Goal: Transaction & Acquisition: Purchase product/service

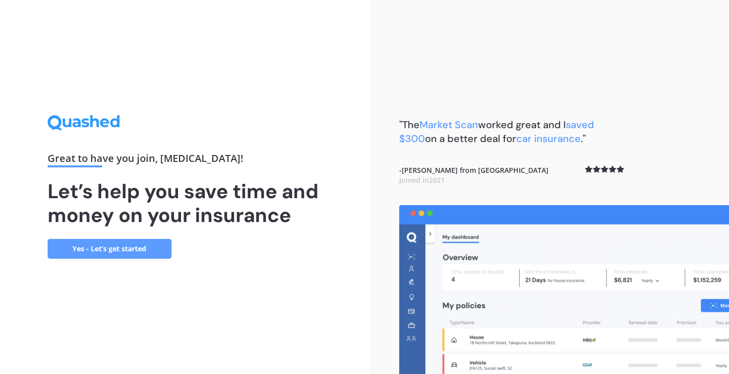
click at [140, 250] on link "Yes - Let’s get started" at bounding box center [110, 249] width 124 height 20
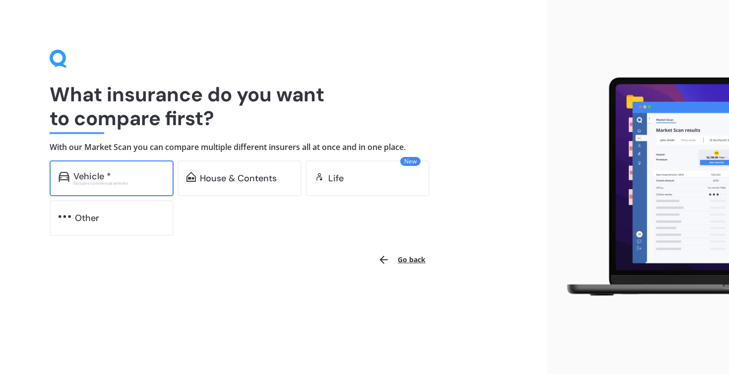
click at [122, 181] on div "Excludes commercial vehicles" at bounding box center [118, 183] width 91 height 4
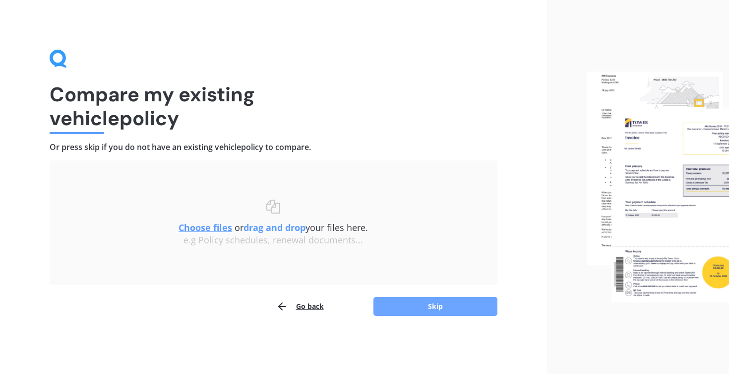
click at [407, 304] on button "Skip" at bounding box center [436, 306] width 124 height 19
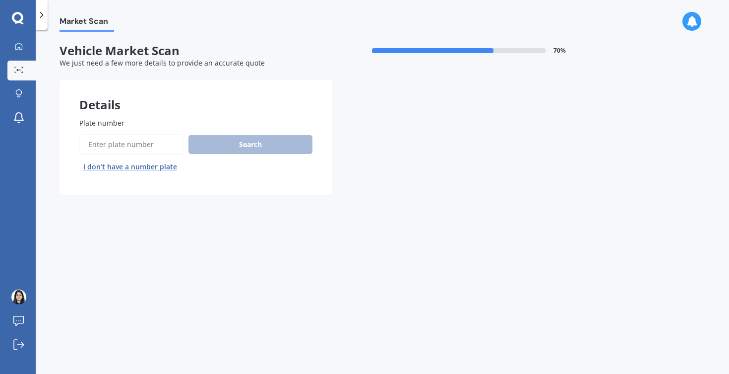
click at [135, 143] on input "Plate number" at bounding box center [131, 144] width 105 height 21
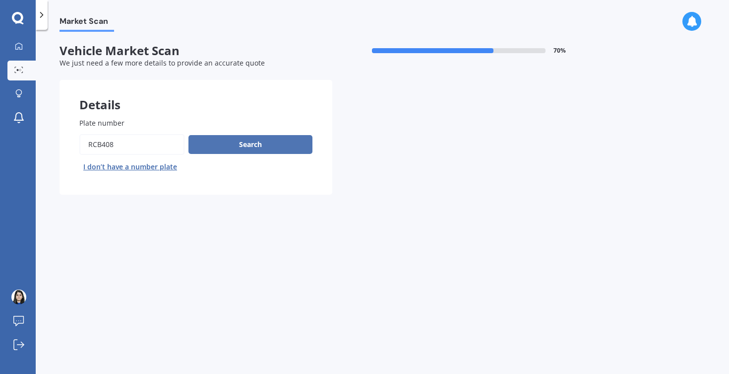
type input "RCB408"
click at [228, 148] on button "Search" at bounding box center [251, 144] width 124 height 19
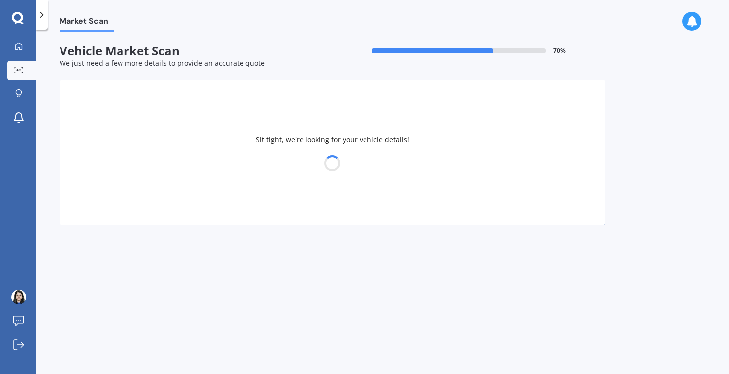
select select "NISSAN"
select select "TIIDA"
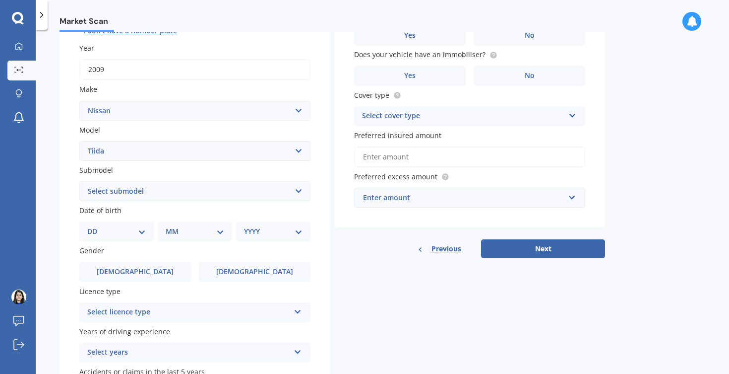
scroll to position [143, 0]
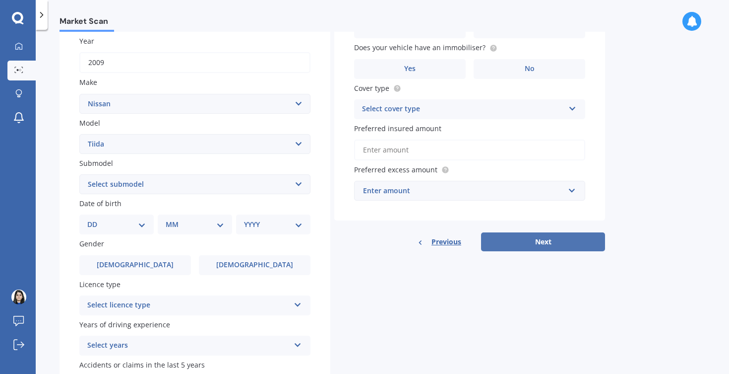
click at [496, 239] on button "Next" at bounding box center [543, 241] width 124 height 19
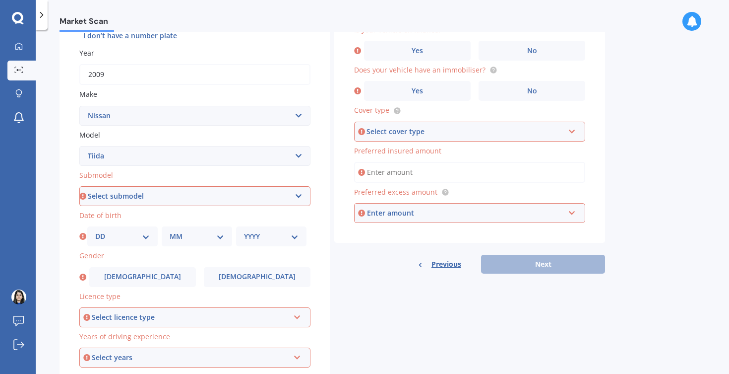
scroll to position [174, 0]
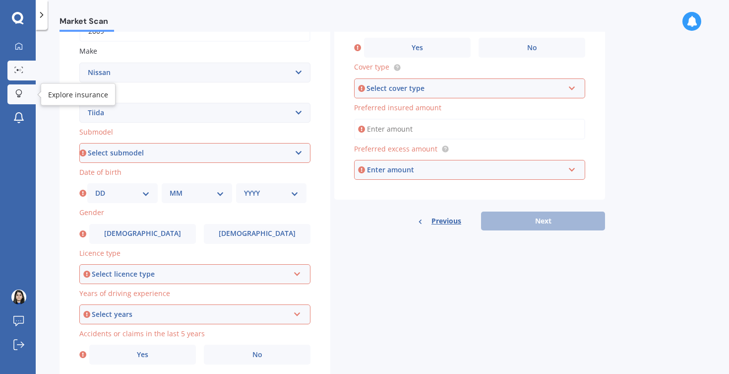
click at [27, 93] on link "Explore insurance" at bounding box center [21, 94] width 28 height 20
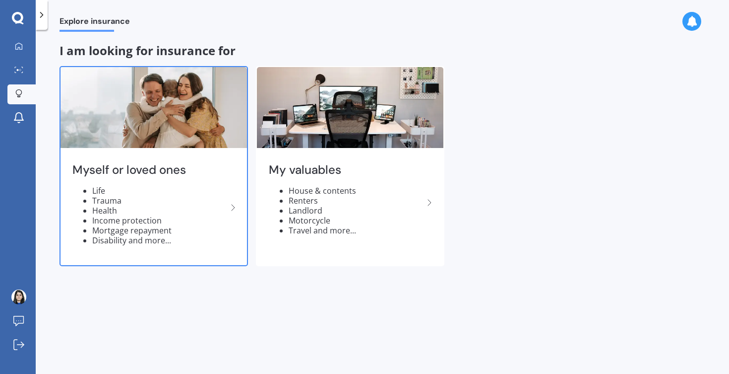
click at [148, 165] on h2 "Myself or loved ones" at bounding box center [149, 169] width 155 height 15
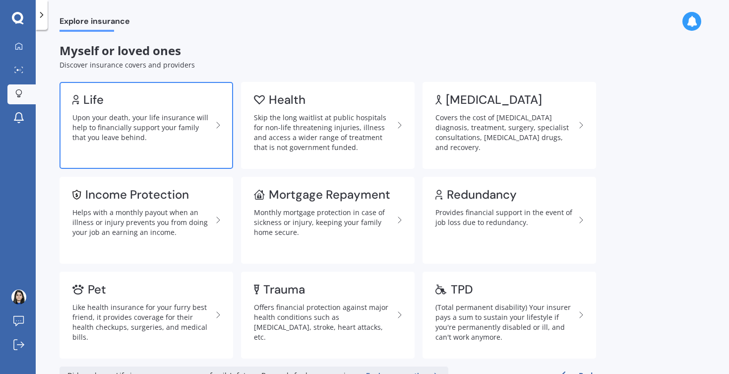
click at [176, 125] on div "Upon your death, your life insurance will help to financially support your fami…" at bounding box center [142, 128] width 140 height 30
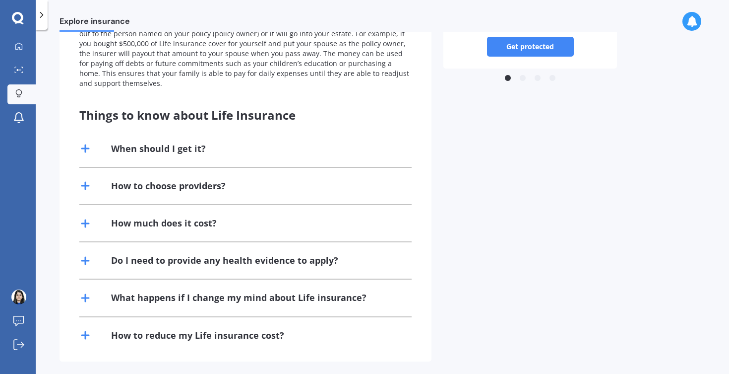
scroll to position [162, 0]
click at [146, 143] on div "When should I get it?" at bounding box center [158, 149] width 95 height 12
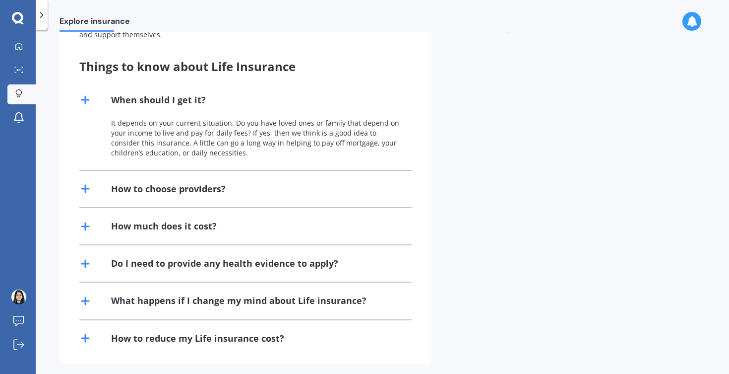
click at [144, 174] on div "How to choose providers?" at bounding box center [245, 189] width 332 height 36
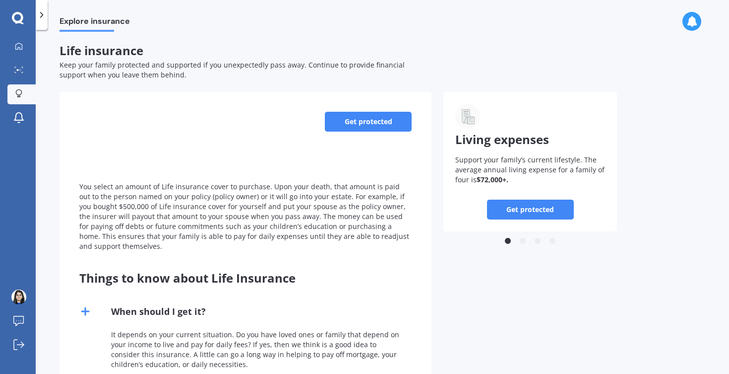
scroll to position [0, 0]
click at [369, 123] on link "Get protected" at bounding box center [368, 122] width 87 height 20
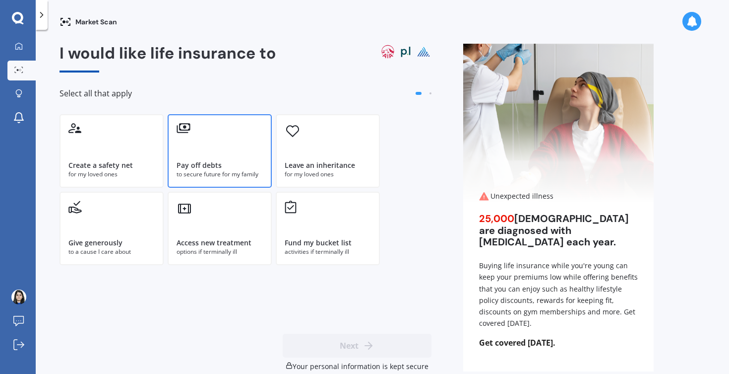
click at [230, 151] on div "Pay off debts to secure future for my family" at bounding box center [220, 150] width 104 height 73
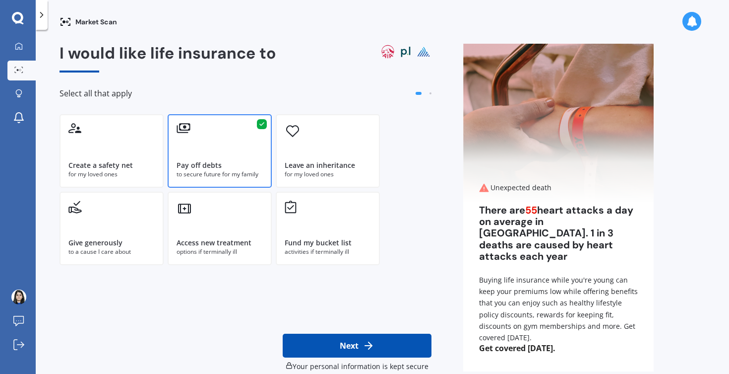
click at [327, 353] on button "Next" at bounding box center [357, 345] width 149 height 24
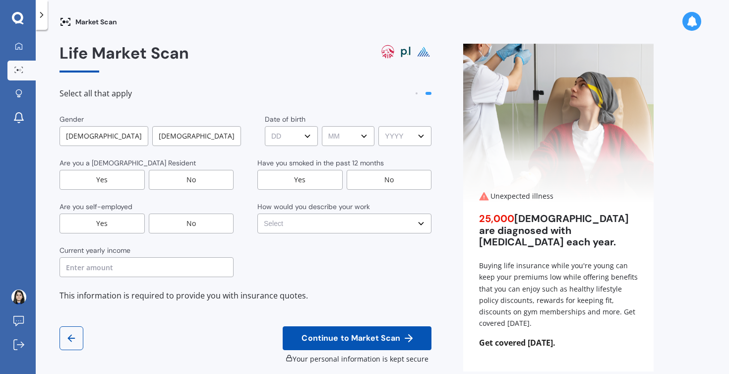
click at [348, 348] on button "Continue to Market Scan" at bounding box center [357, 338] width 149 height 24
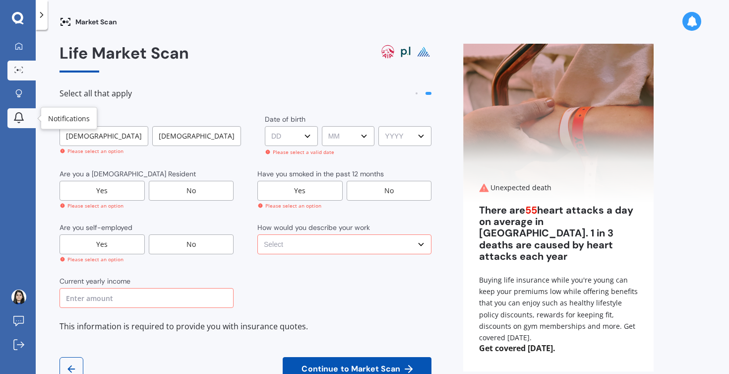
click at [22, 113] on icon at bounding box center [19, 118] width 12 height 12
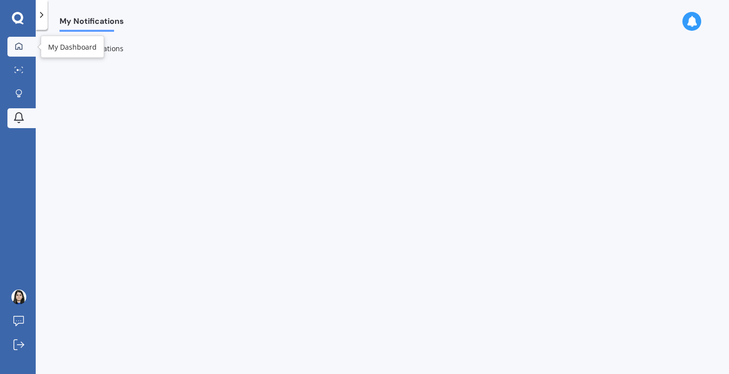
click at [21, 42] on icon at bounding box center [19, 46] width 8 height 8
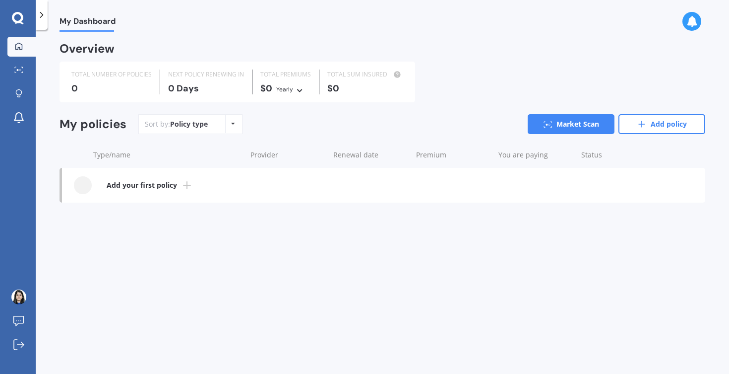
click at [192, 125] on div "Policy type" at bounding box center [189, 124] width 38 height 10
click at [229, 124] on div "Policy type Alphabetical Date added Renewing next" at bounding box center [232, 124] width 15 height 18
click at [269, 128] on div "Sort by: Policy type Policy type Alphabetical Date added Renewing next Market S…" at bounding box center [421, 124] width 567 height 20
click at [41, 17] on polyline at bounding box center [42, 14] width 2 height 5
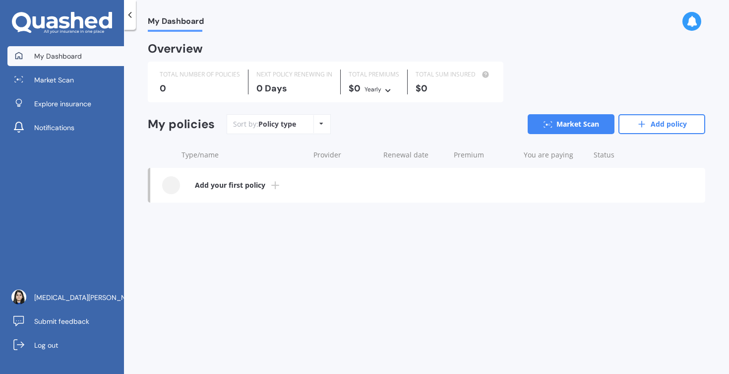
click at [128, 16] on icon at bounding box center [130, 15] width 10 height 10
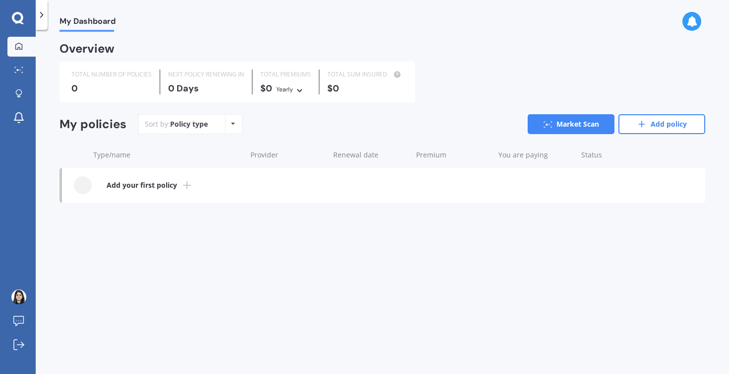
click at [75, 24] on span "My Dashboard" at bounding box center [88, 22] width 56 height 13
click at [25, 321] on div at bounding box center [18, 321] width 15 height 11
click at [692, 20] on icon at bounding box center [692, 21] width 11 height 11
click at [528, 42] on div "My Dashboard Overview TOTAL NUMBER OF POLICIES 0 NEXT POLICY RENEWING [DATE] TO…" at bounding box center [383, 204] width 694 height 344
click at [135, 84] on div "0" at bounding box center [111, 88] width 80 height 10
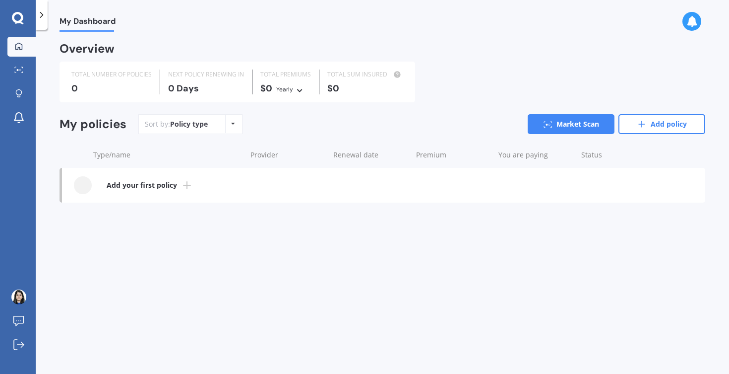
click at [207, 85] on div "0 Days" at bounding box center [206, 88] width 76 height 10
click at [294, 88] on div "Yearly Yearly Six-Monthly Quarterly Monthly Fortnightly Weekly" at bounding box center [290, 88] width 29 height 11
click at [297, 126] on span "Six-Monthly" at bounding box center [304, 123] width 39 height 9
click at [310, 91] on div "Six-Monthly" at bounding box center [293, 89] width 34 height 10
click at [309, 161] on span "Monthly" at bounding box center [298, 159] width 26 height 9
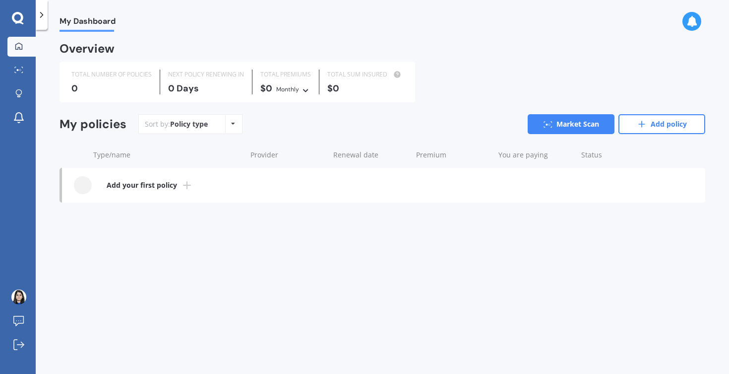
click at [304, 91] on icon at bounding box center [305, 89] width 7 height 6
click at [289, 111] on div "Yearly" at bounding box center [304, 106] width 55 height 18
click at [182, 184] on icon at bounding box center [187, 185] width 12 height 12
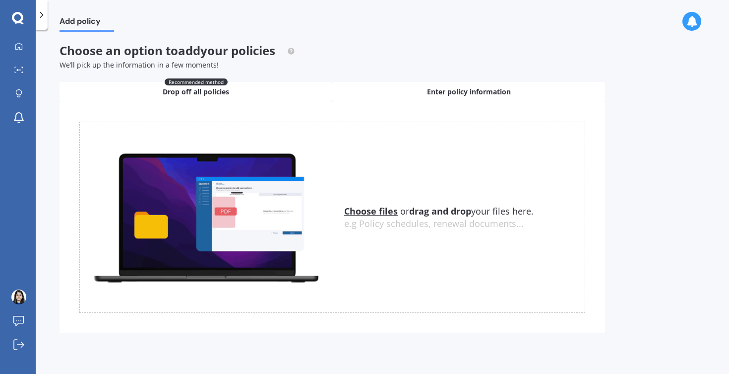
click at [410, 94] on div "Enter policy information" at bounding box center [468, 92] width 273 height 20
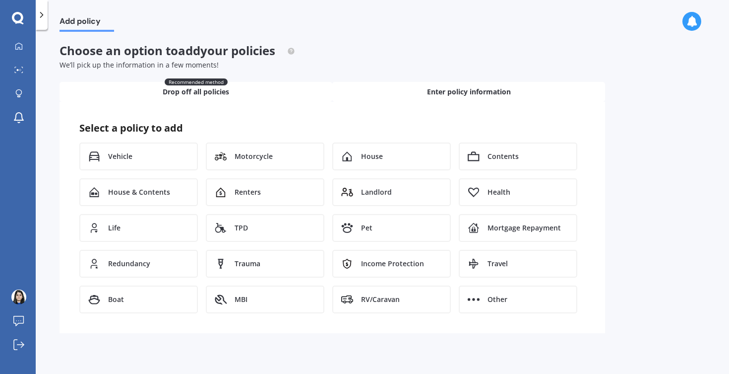
click at [243, 97] on div "Recommended method Drop off all policies" at bounding box center [196, 92] width 273 height 20
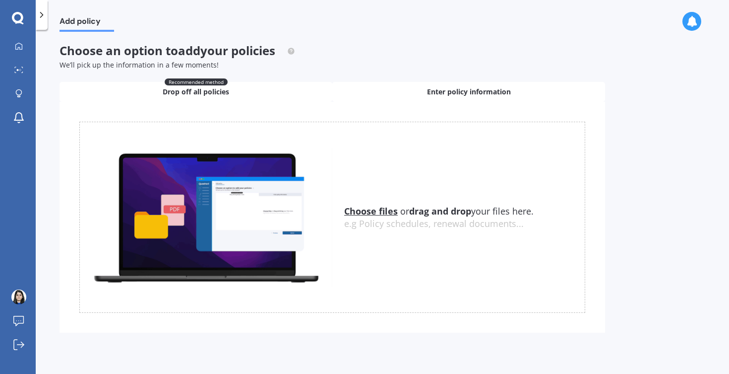
click at [414, 95] on div "Enter policy information" at bounding box center [468, 92] width 273 height 20
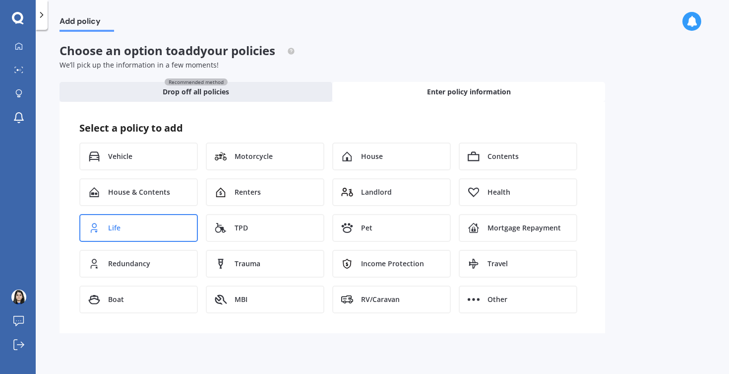
click at [158, 228] on div "Life" at bounding box center [138, 228] width 119 height 28
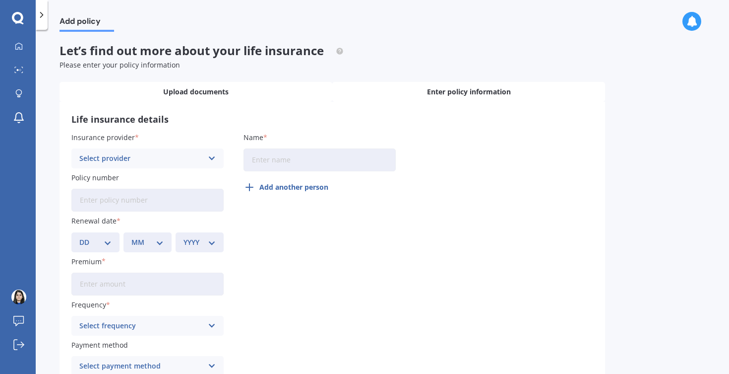
click at [173, 93] on span "Upload documents" at bounding box center [195, 92] width 65 height 10
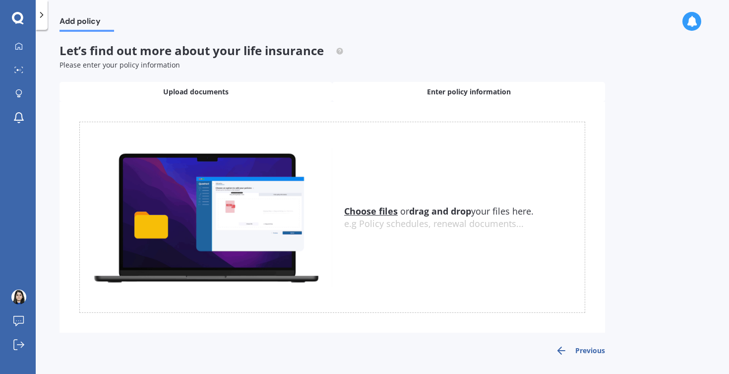
click at [388, 90] on div "Enter policy information" at bounding box center [468, 92] width 273 height 20
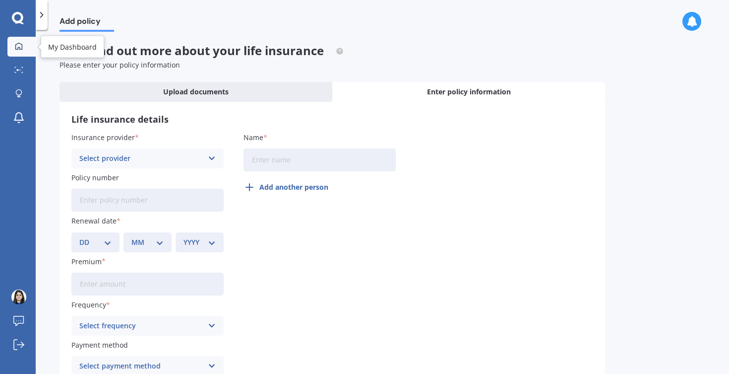
click at [20, 46] on icon at bounding box center [19, 46] width 8 height 8
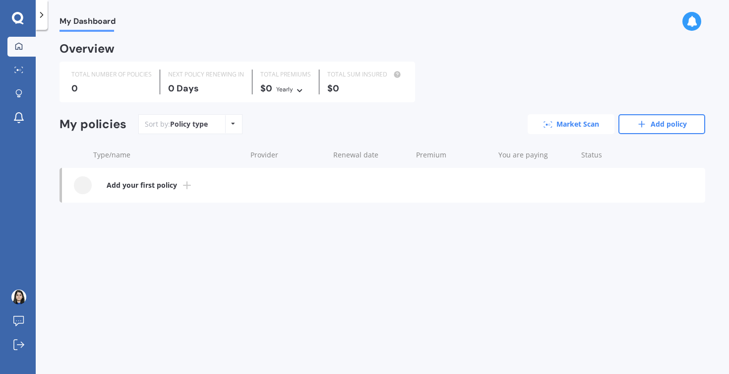
click at [553, 123] on link "Market Scan" at bounding box center [571, 124] width 87 height 20
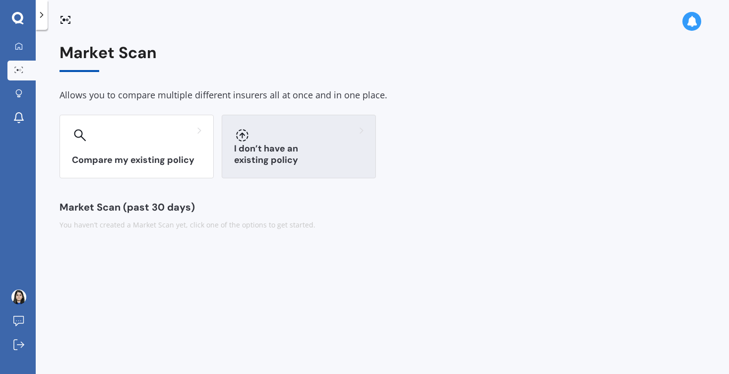
click at [241, 164] on h3 "I don’t have an existing policy" at bounding box center [298, 154] width 129 height 23
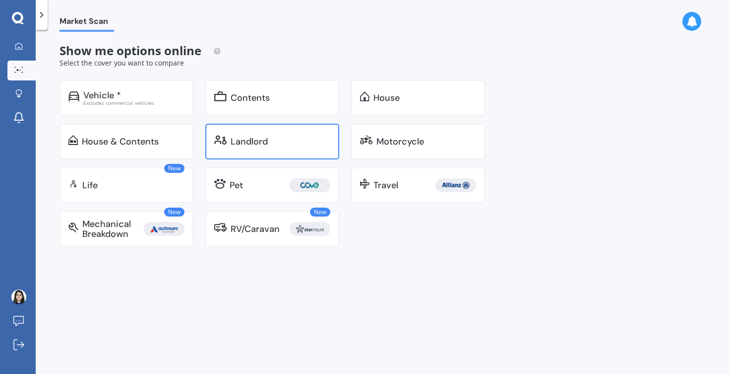
click at [248, 147] on div "Landlord" at bounding box center [272, 142] width 134 height 36
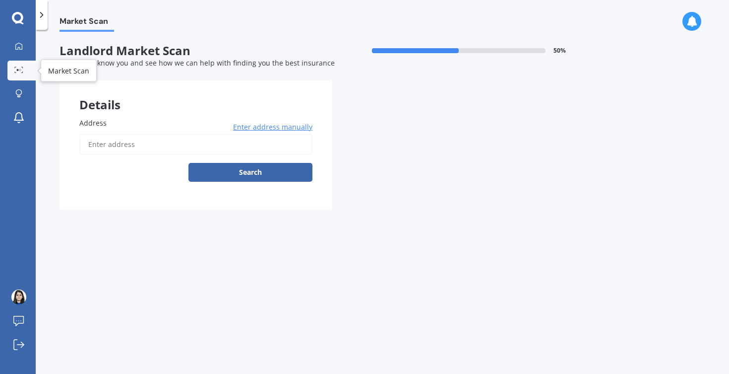
click at [14, 70] on div at bounding box center [18, 69] width 15 height 7
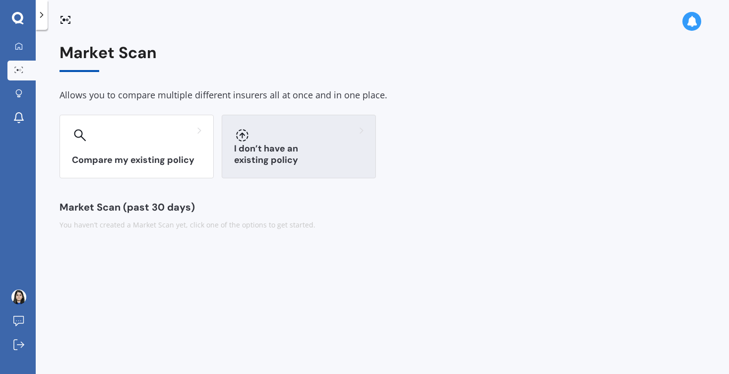
click at [274, 148] on div "I don’t have an existing policy" at bounding box center [299, 147] width 154 height 64
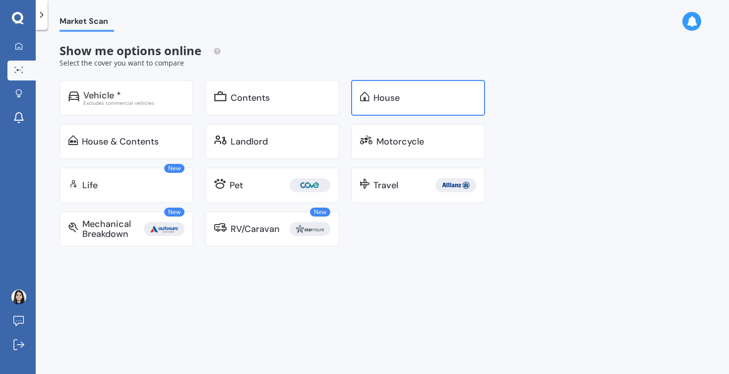
click at [397, 97] on div "House" at bounding box center [387, 98] width 26 height 10
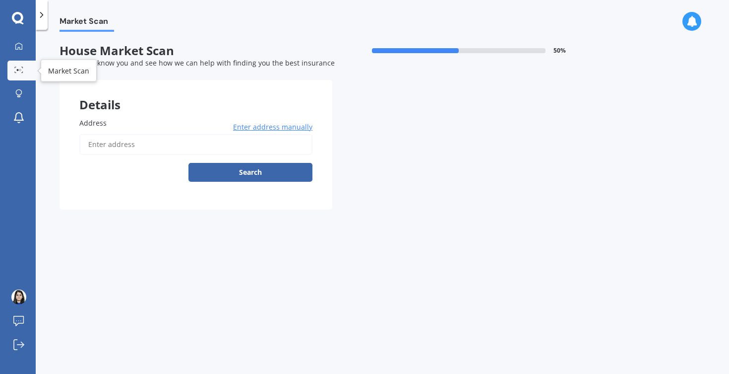
click at [10, 74] on link "Market Scan" at bounding box center [21, 71] width 28 height 20
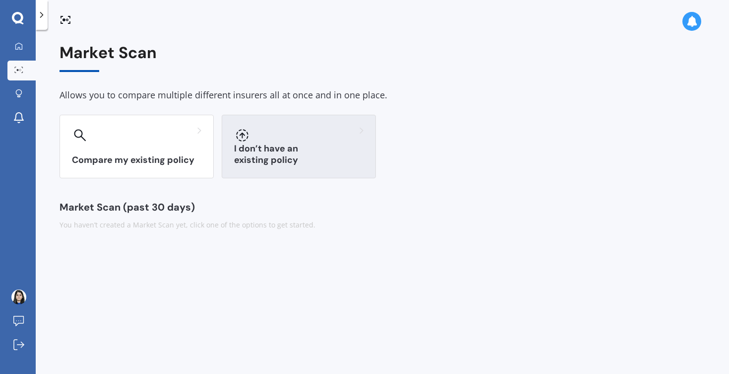
click at [267, 151] on div "I don’t have an existing policy" at bounding box center [299, 147] width 154 height 64
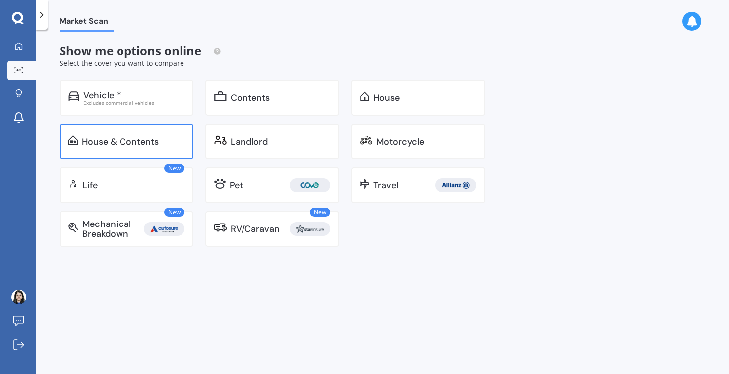
click at [135, 141] on div "House & Contents" at bounding box center [120, 141] width 77 height 10
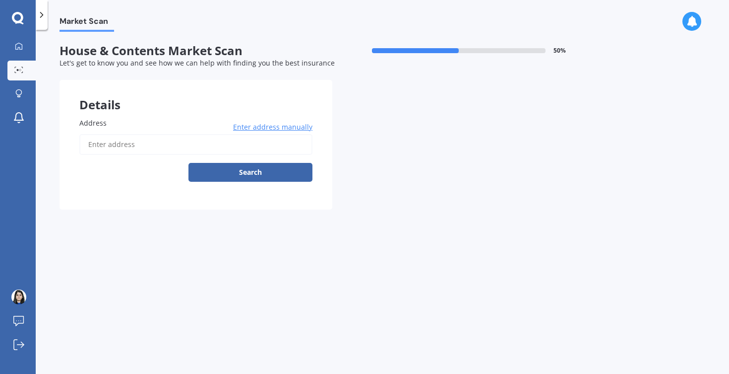
click at [135, 147] on input "Address" at bounding box center [195, 144] width 233 height 21
type input "[STREET_ADDRESS]"
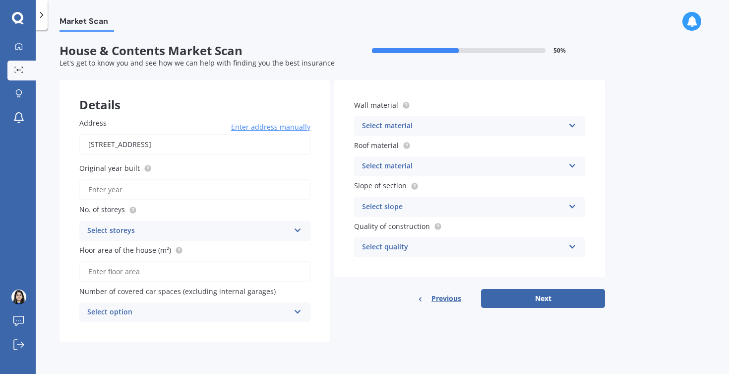
click at [382, 201] on div "Select slope" at bounding box center [463, 207] width 202 height 12
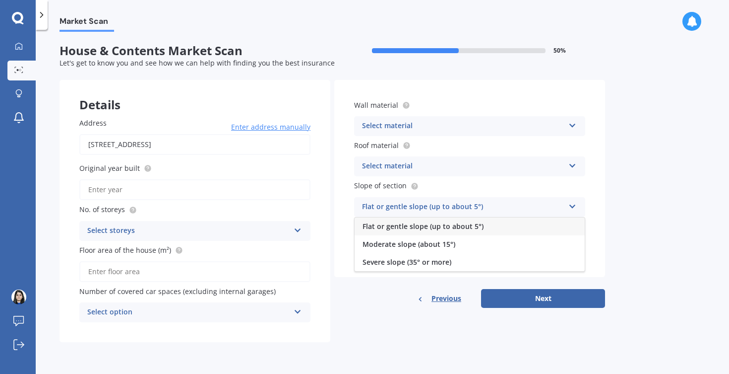
click at [348, 211] on div "Wall material Select material Artificial weatherboard/plank cladding Blockwork …" at bounding box center [469, 178] width 271 height 197
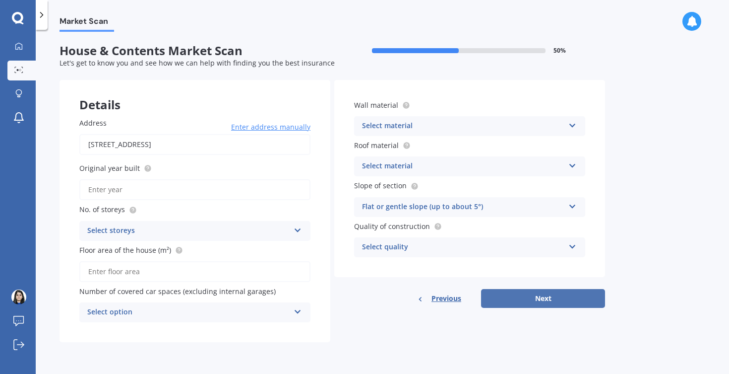
click at [535, 295] on button "Next" at bounding box center [543, 298] width 124 height 19
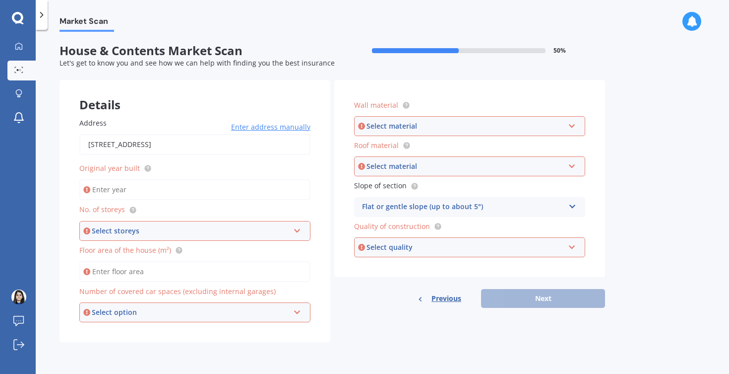
click at [167, 185] on input "Original year built" at bounding box center [194, 189] width 231 height 21
type input "2000"
click at [154, 228] on div "Select storeys" at bounding box center [190, 230] width 197 height 11
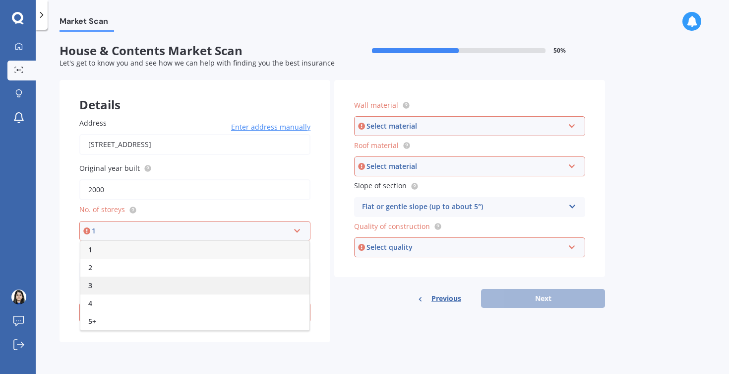
click at [126, 278] on div "3" at bounding box center [194, 285] width 229 height 18
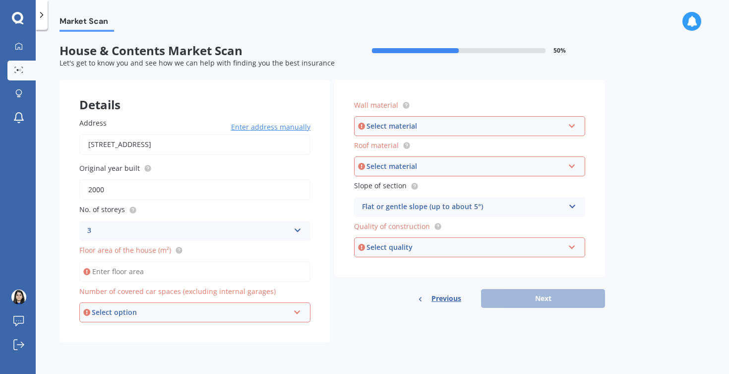
click at [131, 263] on input "Floor area of the house (m²)" at bounding box center [194, 271] width 231 height 21
type input "2,000"
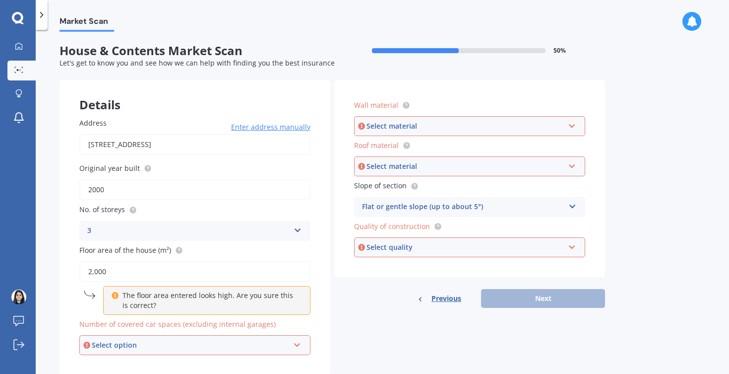
click at [149, 303] on p "The floor area entered looks high. Are you sure this is correct?" at bounding box center [211, 300] width 176 height 20
click at [140, 344] on div "Select option" at bounding box center [190, 344] width 197 height 11
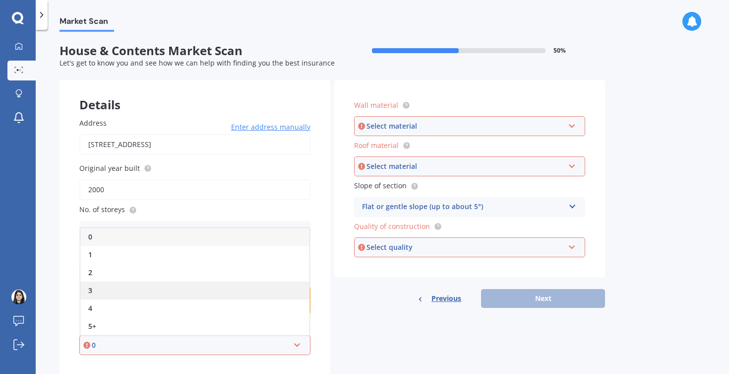
click at [136, 284] on div "3" at bounding box center [194, 290] width 229 height 18
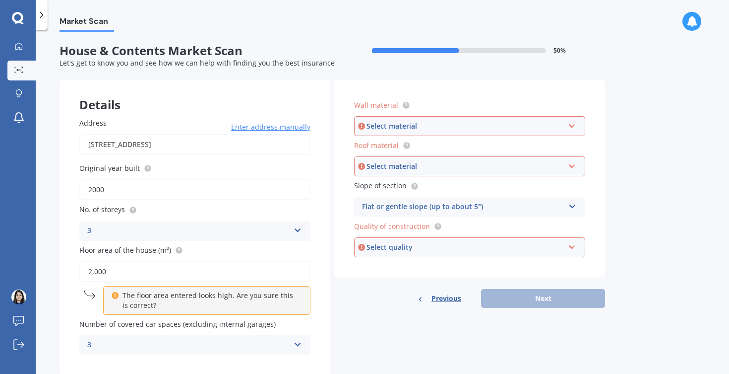
click at [406, 123] on div "Select material" at bounding box center [465, 126] width 197 height 11
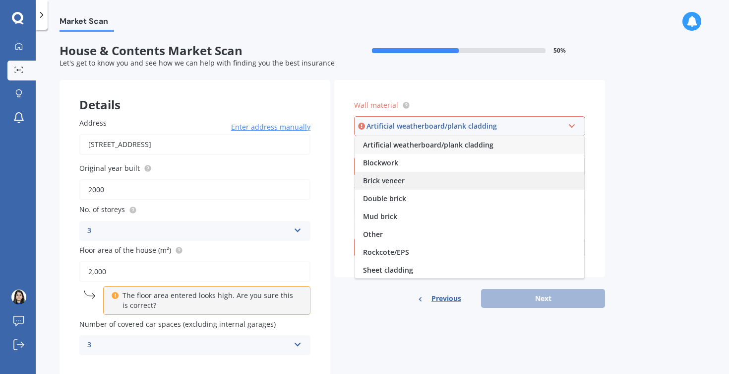
click at [403, 172] on div "Brick veneer" at bounding box center [469, 181] width 229 height 18
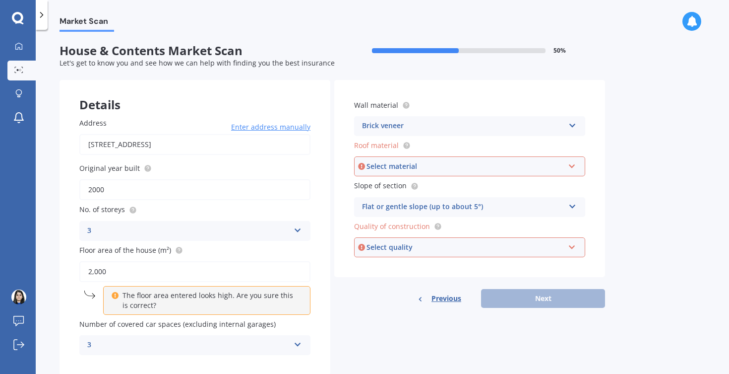
click at [405, 165] on div "Select material" at bounding box center [465, 166] width 197 height 11
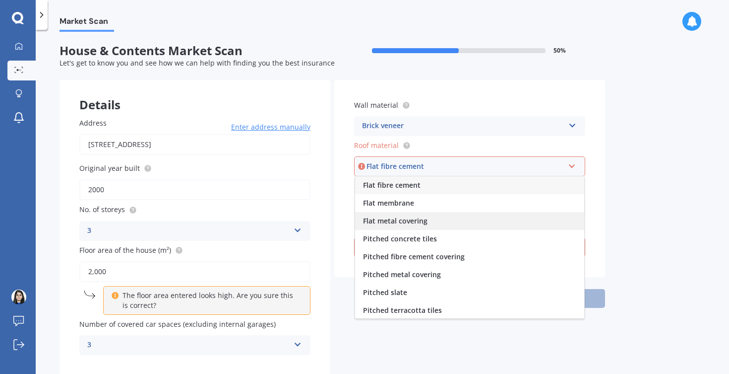
click at [400, 217] on span "Flat metal covering" at bounding box center [395, 220] width 64 height 9
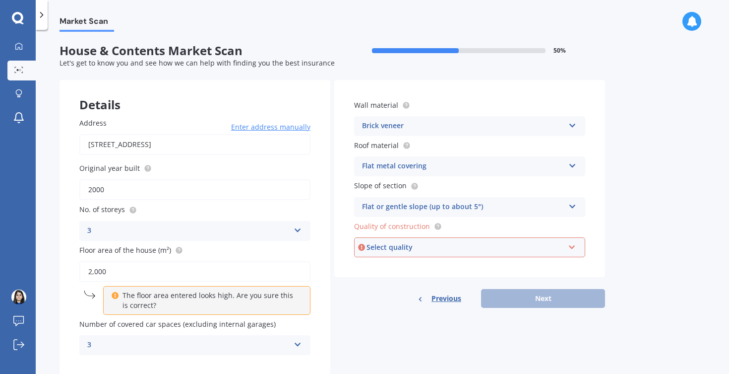
click at [395, 248] on div "Select quality" at bounding box center [465, 247] width 197 height 11
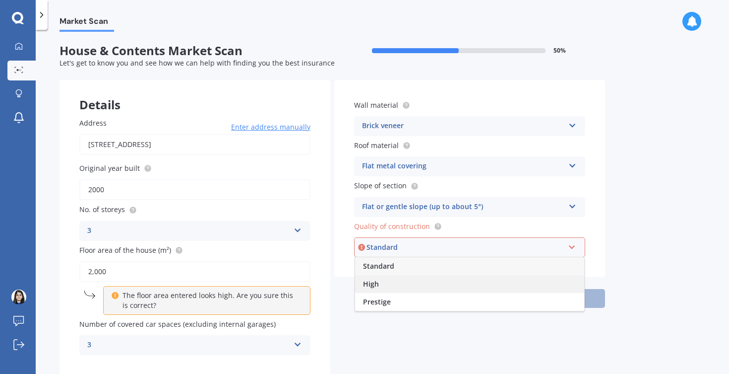
click at [391, 279] on div "High" at bounding box center [469, 284] width 229 height 18
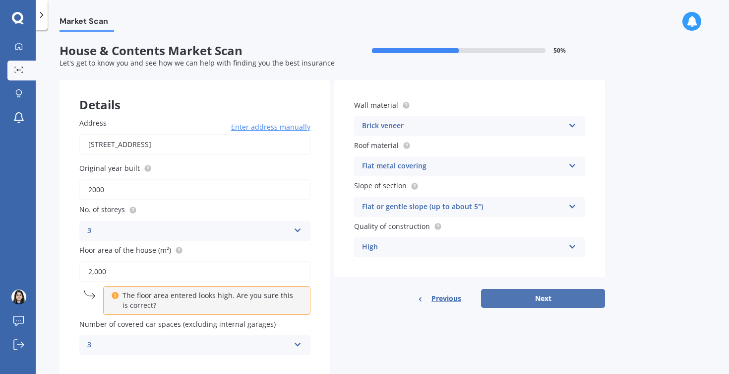
click at [535, 294] on button "Next" at bounding box center [543, 298] width 124 height 19
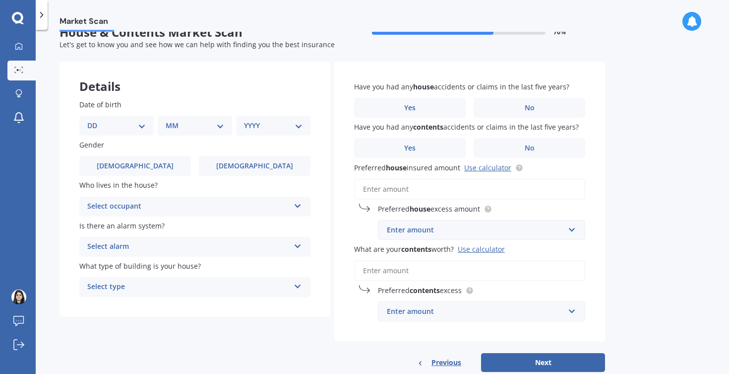
scroll to position [40, 0]
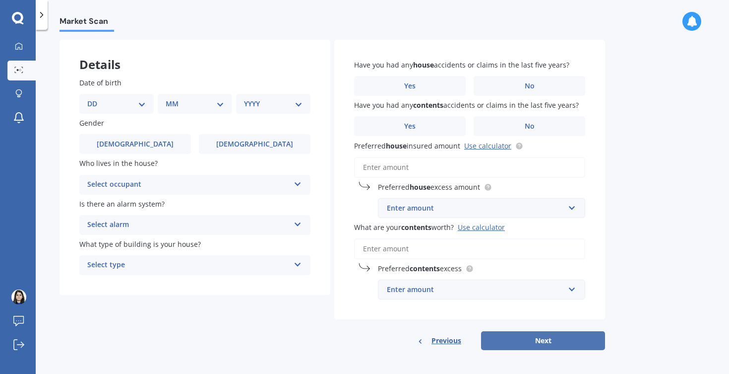
click at [497, 335] on button "Next" at bounding box center [543, 340] width 124 height 19
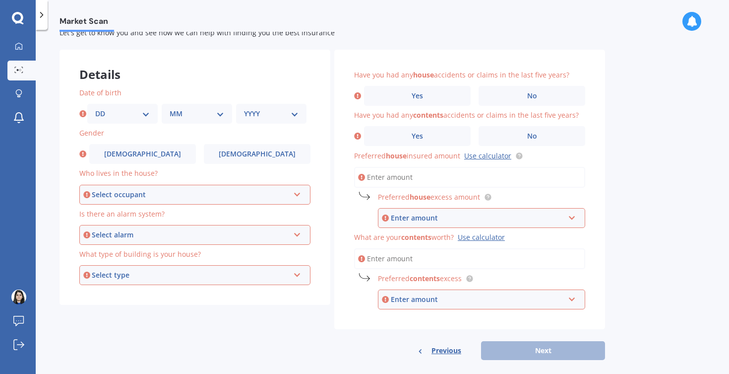
scroll to position [28, 0]
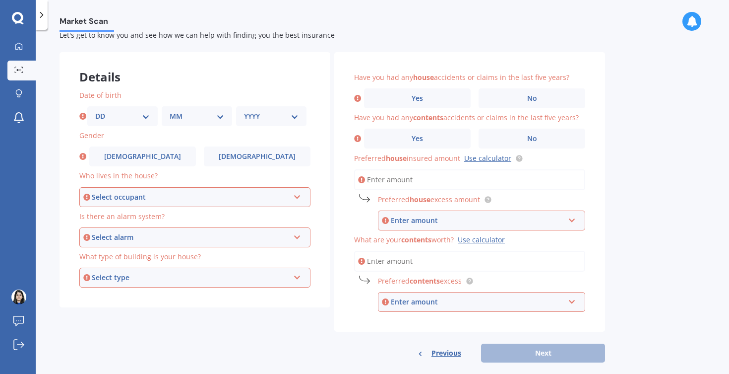
click at [403, 297] on div "Enter amount" at bounding box center [478, 301] width 174 height 11
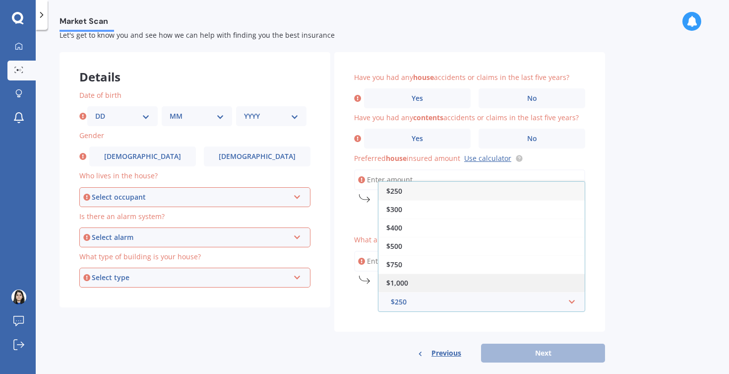
click at [411, 275] on div "$1,000" at bounding box center [482, 282] width 206 height 18
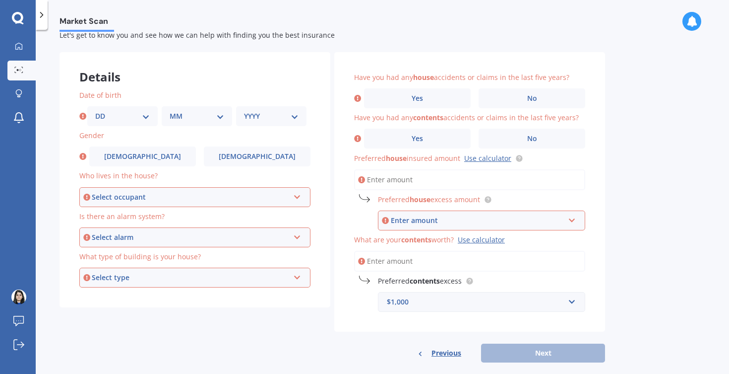
click at [400, 261] on input "What are your contents worth? Use calculator" at bounding box center [469, 261] width 231 height 21
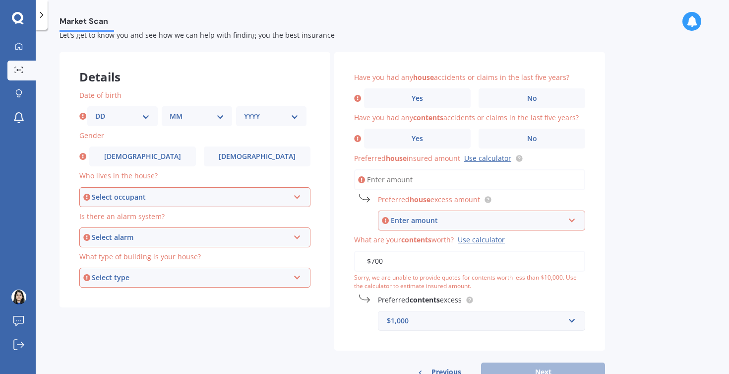
type input "$7,000"
click at [414, 220] on div "Enter amount" at bounding box center [478, 220] width 174 height 11
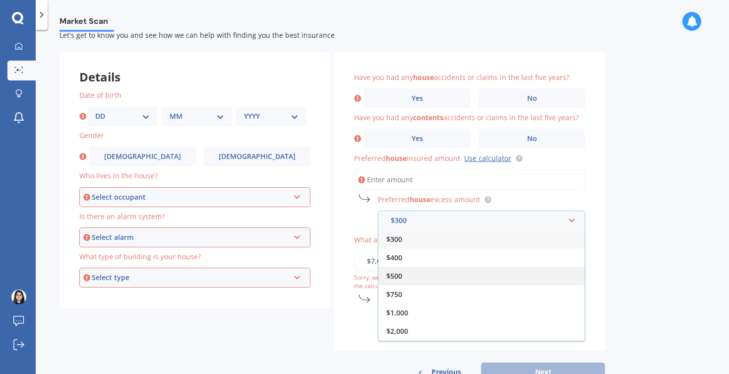
click at [415, 274] on div "$500" at bounding box center [482, 275] width 206 height 18
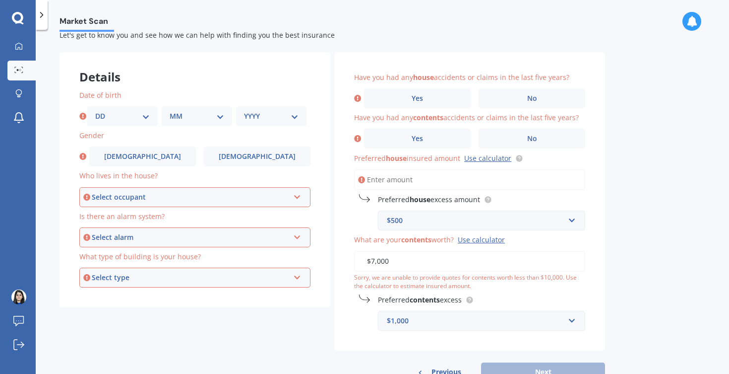
click at [401, 178] on input "Preferred house insured amount Use calculator" at bounding box center [469, 179] width 231 height 21
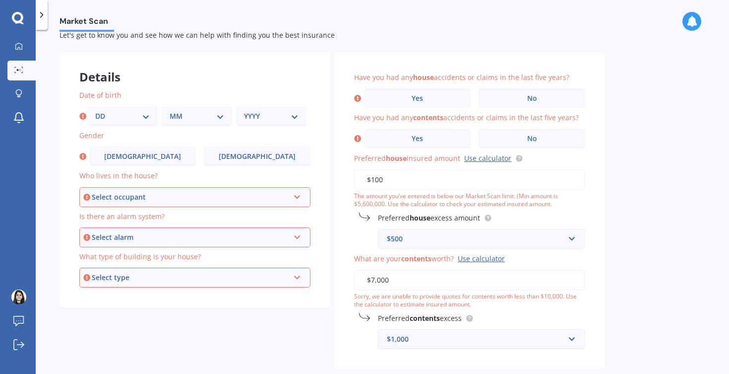
type input "$1,000"
click at [511, 140] on label "No" at bounding box center [532, 138] width 107 height 20
click at [0, 0] on input "No" at bounding box center [0, 0] width 0 height 0
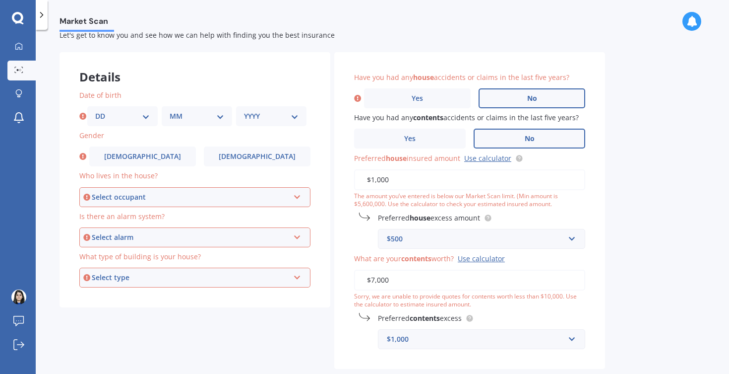
click at [504, 99] on label "No" at bounding box center [532, 98] width 107 height 20
click at [0, 0] on input "No" at bounding box center [0, 0] width 0 height 0
select select "08"
select select "04"
select select "1992"
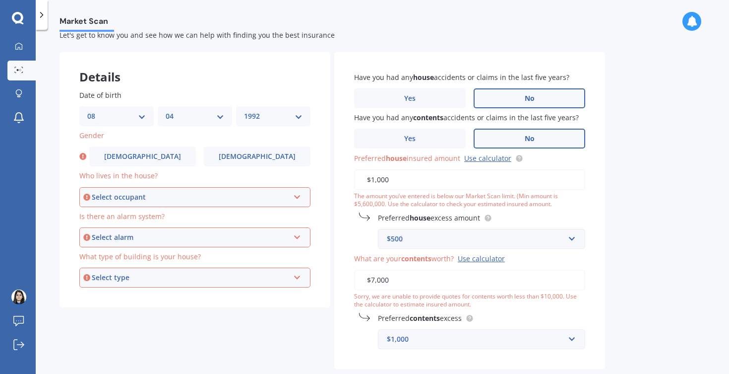
click at [127, 192] on div "Select occupant" at bounding box center [190, 197] width 197 height 11
click at [124, 234] on span "Owner + Boarder" at bounding box center [117, 233] width 58 height 9
click at [141, 227] on div "Select alarm Yes, monitored Yes, not monitored No" at bounding box center [194, 237] width 231 height 20
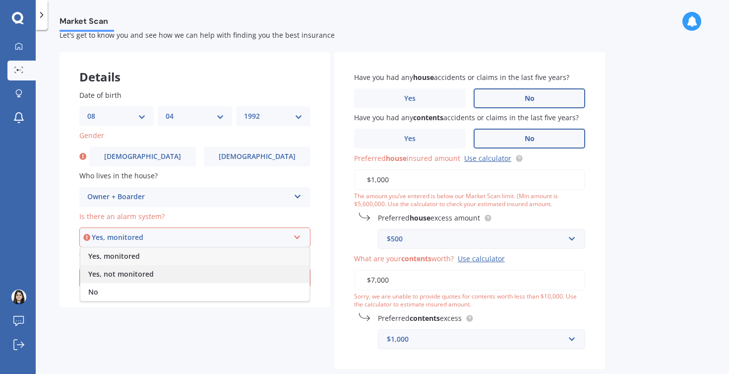
click at [132, 269] on span "Yes, not monitored" at bounding box center [120, 273] width 65 height 9
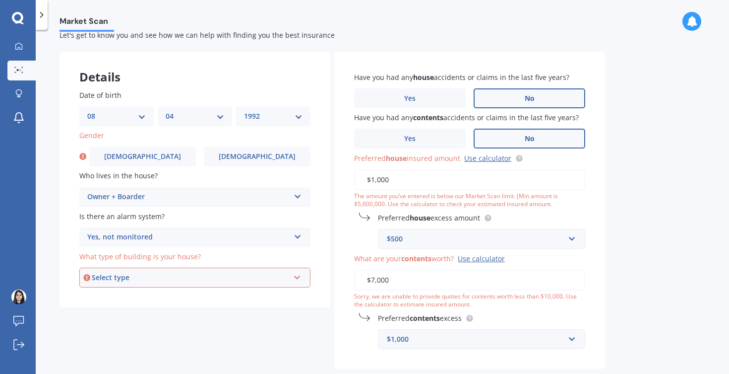
click at [132, 279] on div "Select type" at bounding box center [190, 277] width 197 height 11
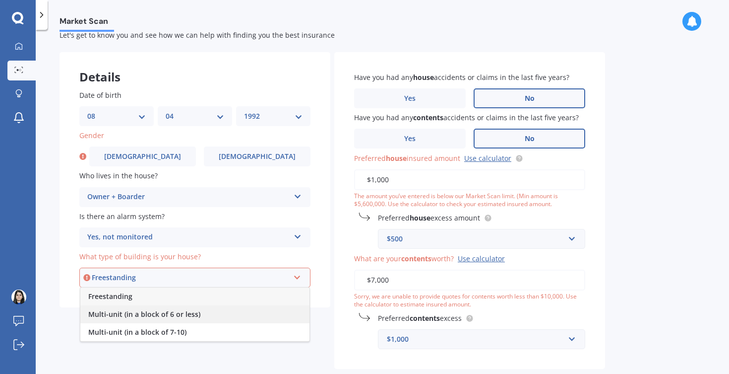
click at [128, 310] on span "Multi-unit (in a block of 6 or less)" at bounding box center [144, 313] width 112 height 9
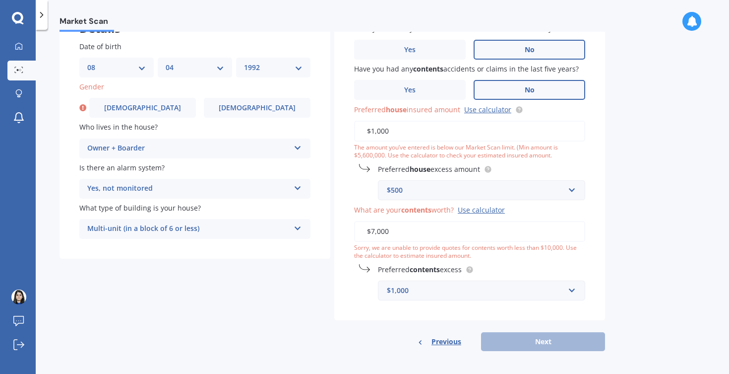
scroll to position [76, 0]
click at [539, 337] on div "Previous Next" at bounding box center [469, 341] width 271 height 19
click at [353, 194] on div "Have you had any house accidents or claims in the last five years? Yes No Have …" at bounding box center [469, 162] width 271 height 317
click at [391, 281] on input "text" at bounding box center [478, 290] width 198 height 19
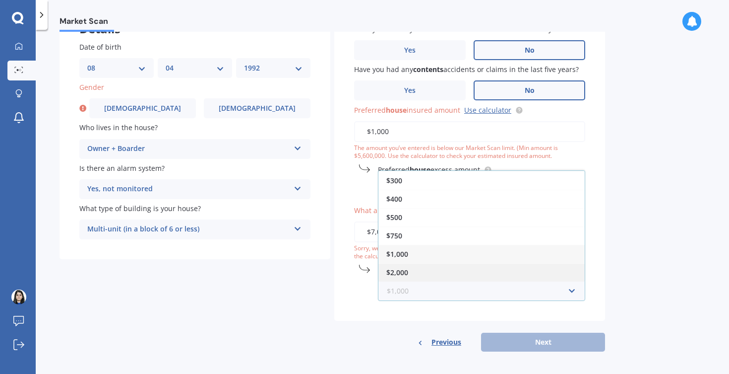
scroll to position [18, 0]
click at [405, 269] on span "$2,000" at bounding box center [397, 271] width 22 height 9
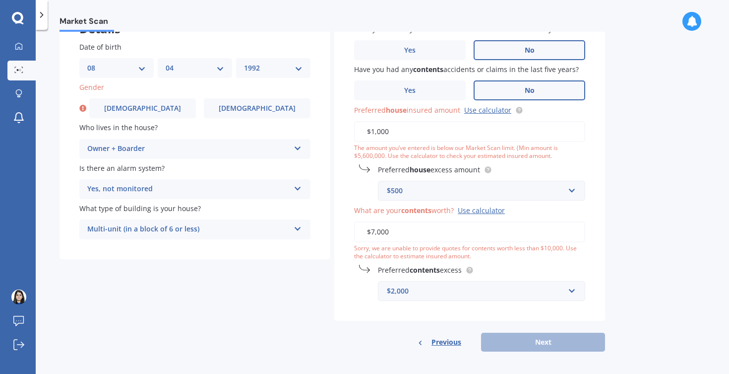
click at [410, 231] on input "$7,000" at bounding box center [469, 231] width 231 height 21
click at [375, 230] on input "$7,000" at bounding box center [469, 231] width 231 height 21
click at [480, 205] on div "Use calculator" at bounding box center [481, 209] width 47 height 9
click at [480, 221] on input "$7,000" at bounding box center [469, 231] width 231 height 21
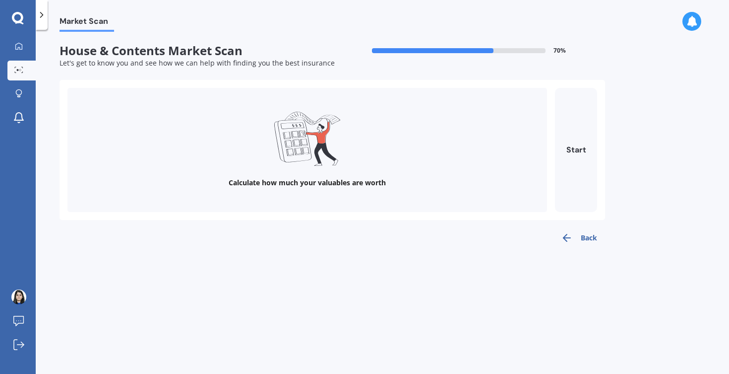
scroll to position [0, 0]
click at [377, 154] on div "Calculate how much your valuables are worth" at bounding box center [307, 150] width 480 height 124
click at [218, 156] on div "Calculate how much your valuables are worth" at bounding box center [307, 150] width 480 height 124
click at [589, 236] on button "Back" at bounding box center [579, 238] width 52 height 20
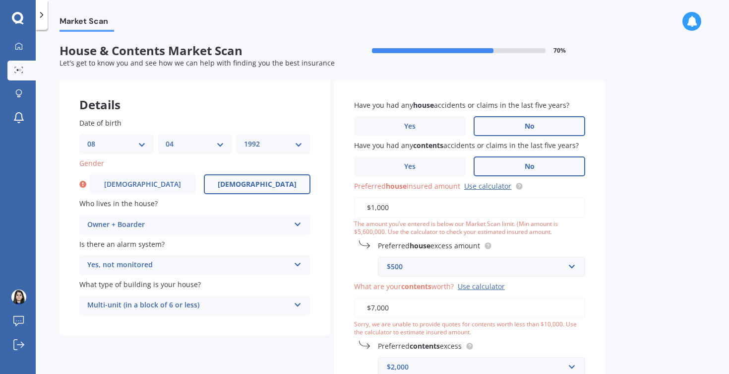
click at [228, 187] on label "[DEMOGRAPHIC_DATA]" at bounding box center [257, 184] width 107 height 20
click at [0, 0] on input "[DEMOGRAPHIC_DATA]" at bounding box center [0, 0] width 0 height 0
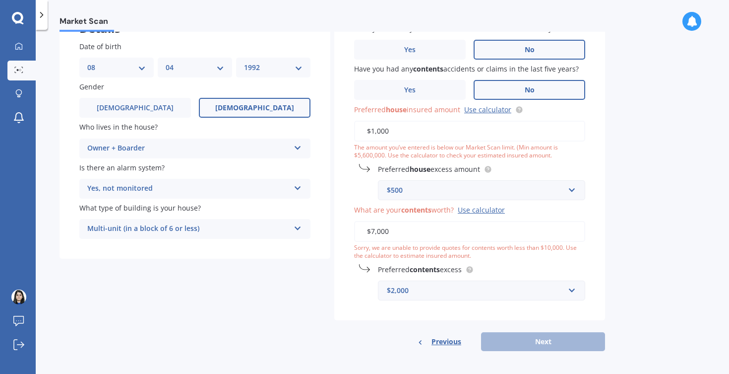
scroll to position [76, 0]
click at [434, 281] on input "text" at bounding box center [478, 290] width 198 height 19
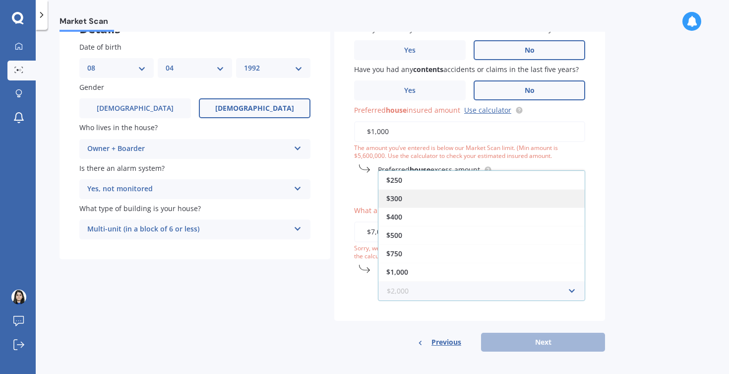
scroll to position [0, 0]
click at [423, 197] on div "$300" at bounding box center [482, 198] width 206 height 18
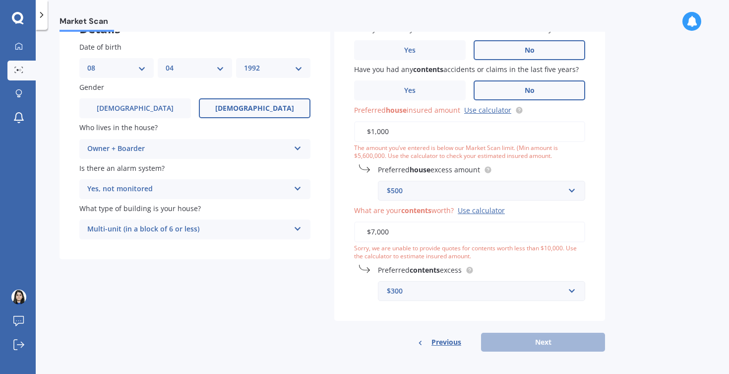
click at [415, 190] on div "$500" at bounding box center [476, 190] width 178 height 11
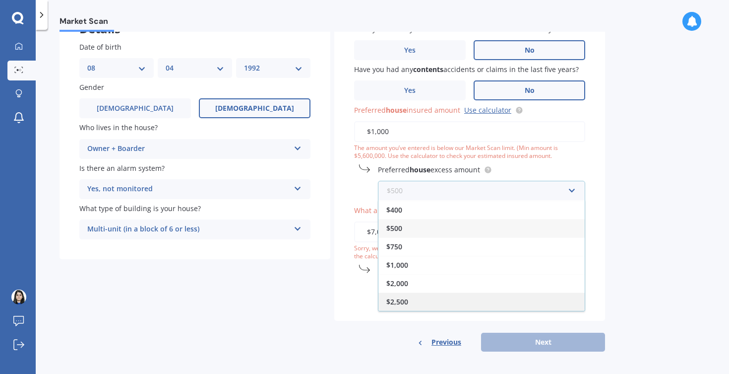
scroll to position [18, 0]
click at [407, 297] on span "$2,500" at bounding box center [397, 301] width 22 height 9
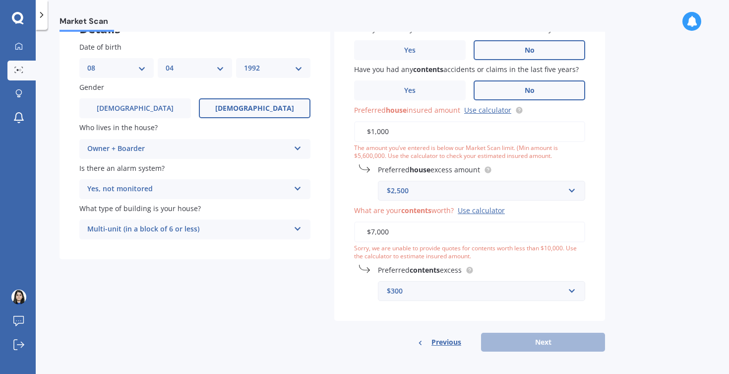
click at [396, 323] on div "Have you had any house accidents or claims in the last five years? Yes No Have …" at bounding box center [469, 178] width 271 height 348
click at [380, 129] on input "$1,000" at bounding box center [469, 131] width 231 height 21
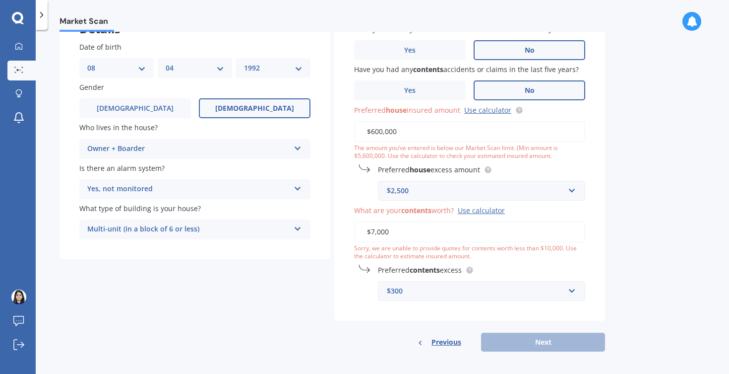
type input "$6,000,000"
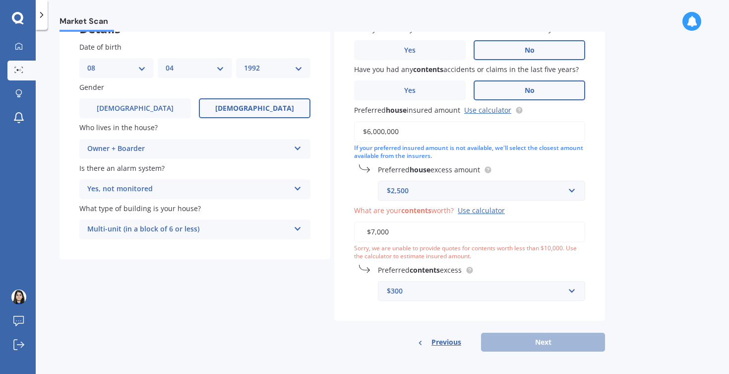
click at [385, 225] on input "$7,000" at bounding box center [469, 231] width 231 height 21
click at [378, 229] on input "$7,000" at bounding box center [469, 231] width 231 height 21
type input "$2"
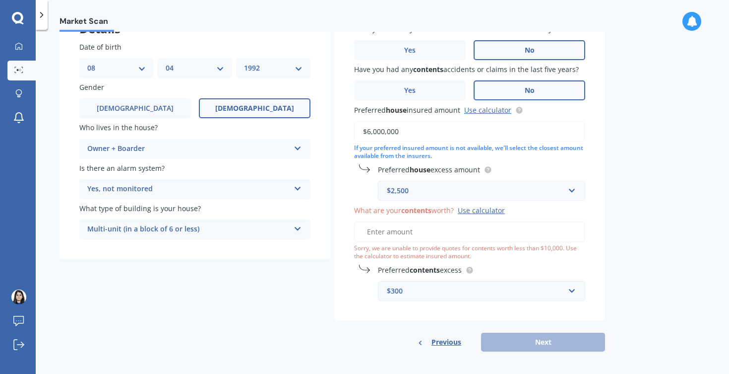
scroll to position [58, 0]
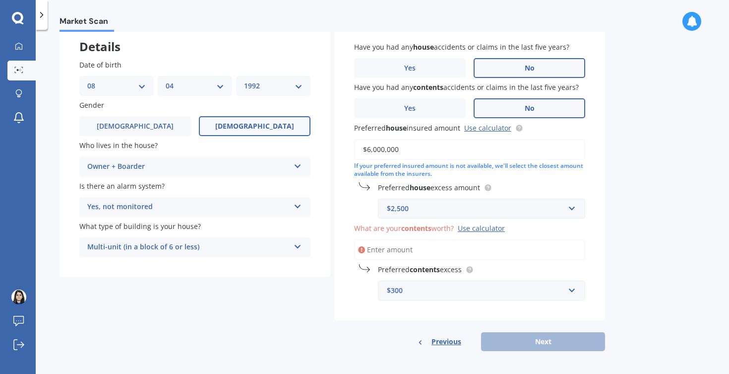
type input "$2"
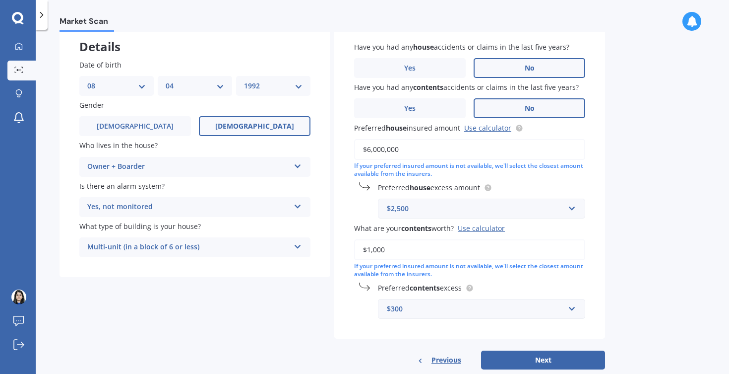
type input "$10,000"
click at [500, 351] on button "Next" at bounding box center [543, 359] width 124 height 19
select select "08"
select select "04"
select select "1992"
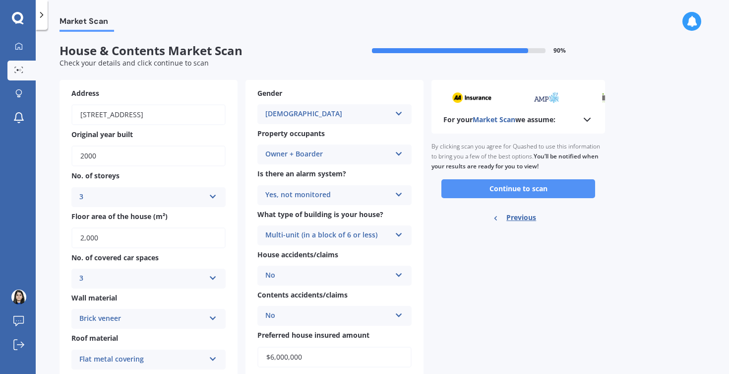
scroll to position [0, 0]
click at [520, 147] on div "By clicking scan you agree for Quashed to use this information to bring you a f…" at bounding box center [519, 156] width 174 height 46
click at [498, 155] on div "By clicking scan you agree for Quashed to use this information to bring you a f…" at bounding box center [519, 156] width 174 height 46
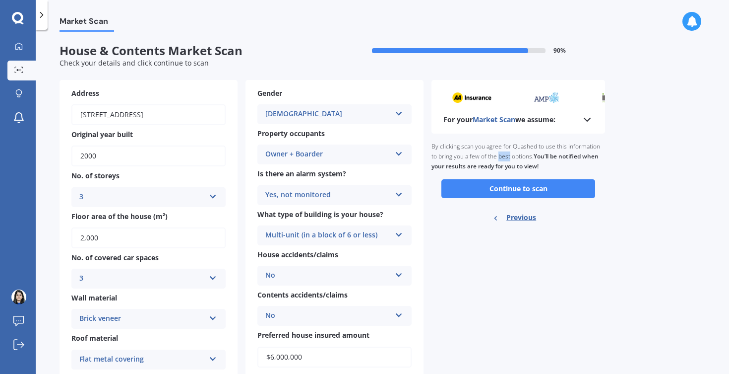
click at [496, 166] on b "You’ll be notified when your results are ready for you to view!" at bounding box center [515, 161] width 167 height 18
click at [512, 189] on button "Continue to scan" at bounding box center [519, 188] width 154 height 19
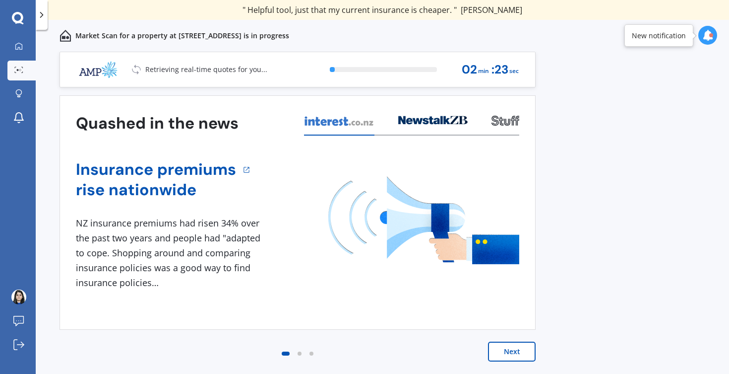
click at [708, 40] on icon at bounding box center [708, 35] width 11 height 11
click at [636, 46] on div "[DATE] Market Scan Scanning [STREET_ADDRESS] 4:56 PM 4:56 PM" at bounding box center [638, 76] width 159 height 63
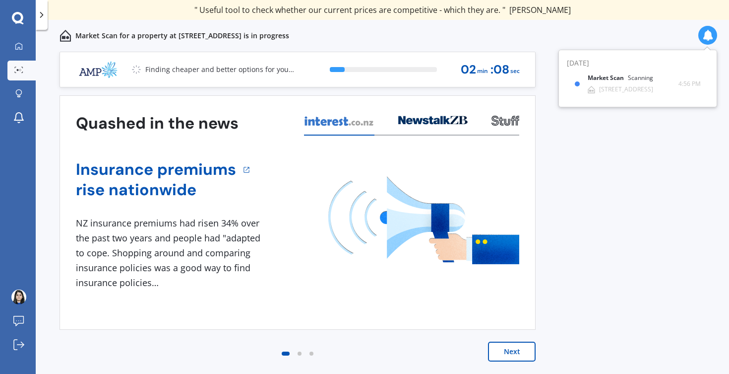
click at [499, 349] on button "Next" at bounding box center [512, 351] width 48 height 20
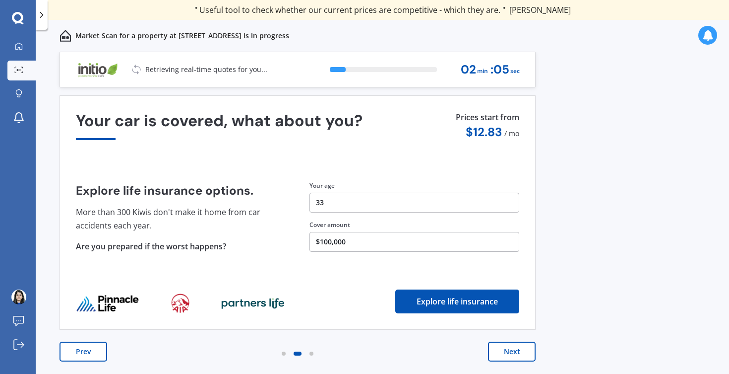
click at [499, 349] on button "Next" at bounding box center [512, 351] width 48 height 20
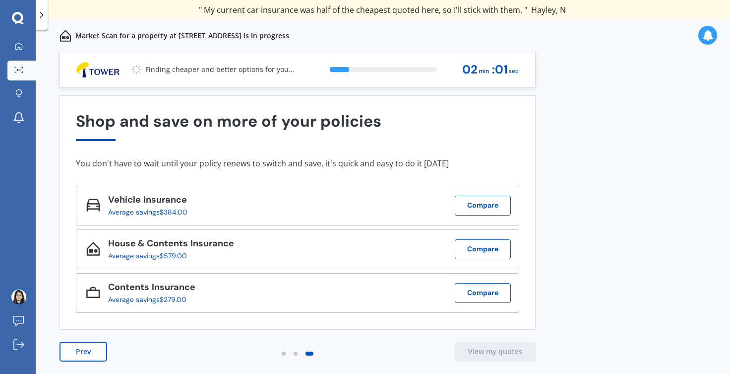
click at [95, 353] on button "Prev" at bounding box center [84, 351] width 48 height 20
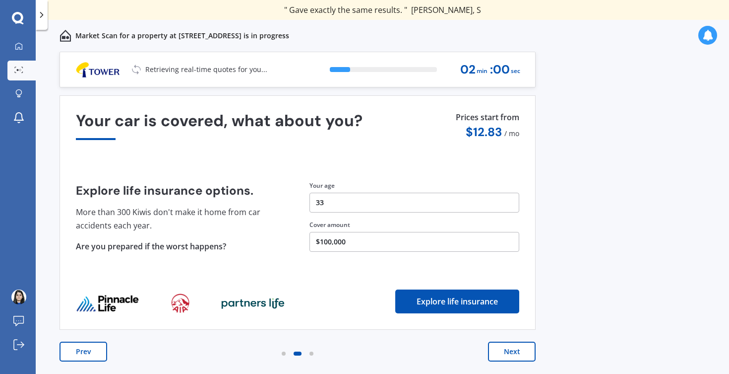
click at [95, 353] on button "Prev" at bounding box center [84, 351] width 48 height 20
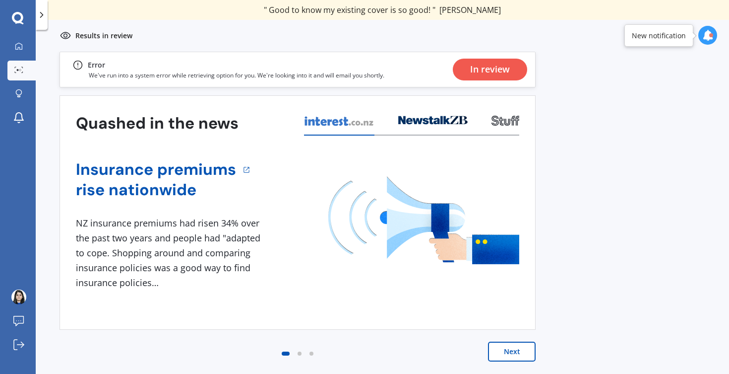
click at [489, 75] on div "In review" at bounding box center [490, 70] width 40 height 22
click at [710, 37] on icon at bounding box center [708, 35] width 11 height 11
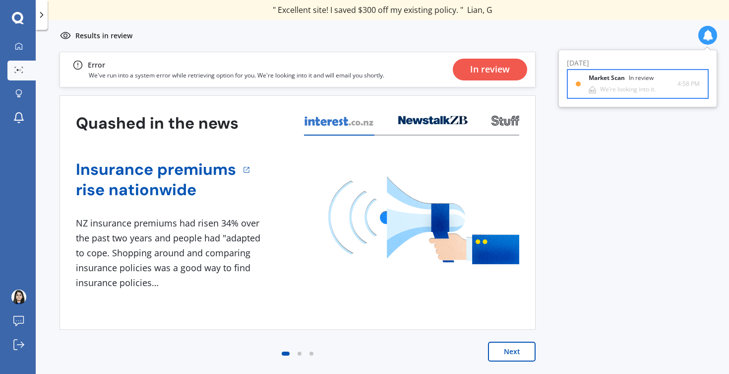
click at [631, 91] on div "We’re looking into it." at bounding box center [628, 89] width 56 height 7
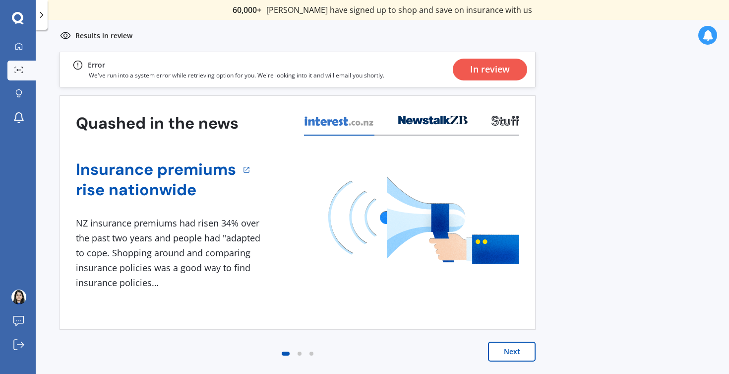
click at [505, 352] on button "Next" at bounding box center [512, 351] width 48 height 20
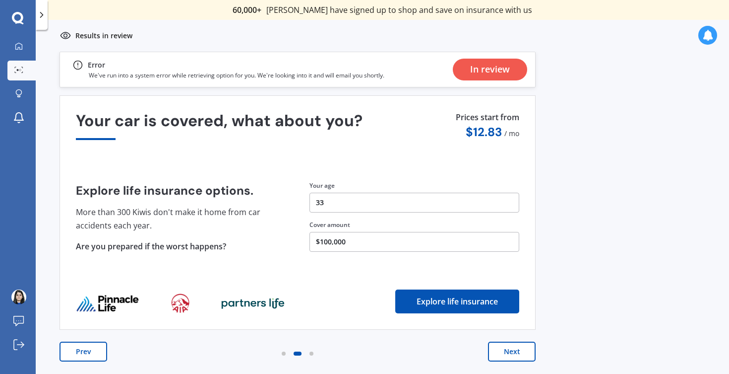
click at [505, 352] on button "Next" at bounding box center [512, 351] width 48 height 20
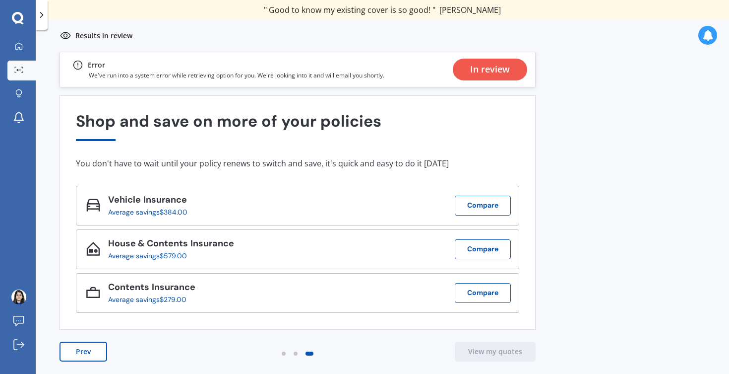
click at [486, 68] on div "In review" at bounding box center [490, 70] width 40 height 22
click at [15, 92] on icon at bounding box center [18, 93] width 7 height 8
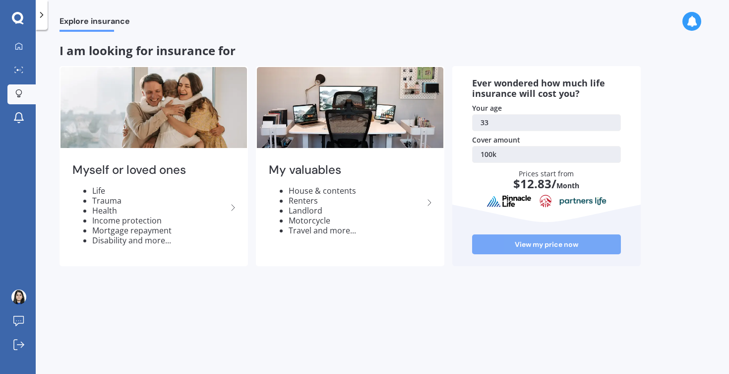
click at [513, 238] on link "View my price now" at bounding box center [546, 244] width 149 height 20
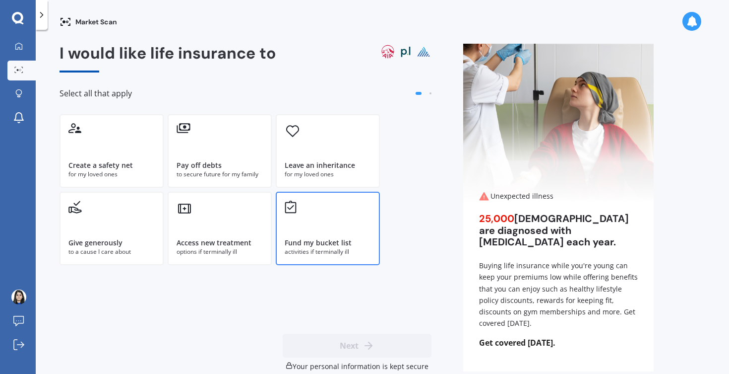
click at [308, 239] on div "Fund my bucket list" at bounding box center [318, 243] width 67 height 10
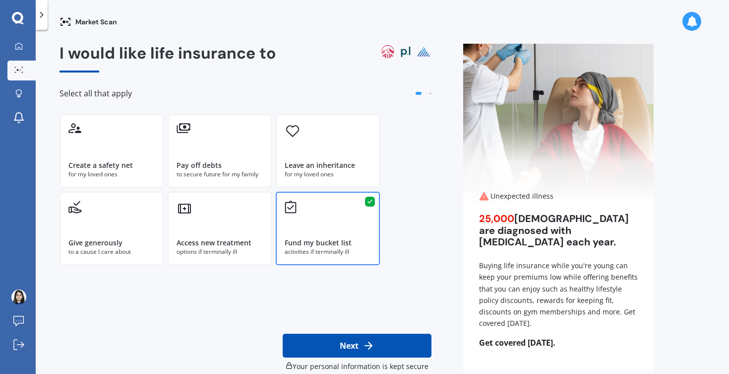
click at [342, 348] on button "Next" at bounding box center [357, 345] width 149 height 24
select select "08"
select select "04"
select select "1992"
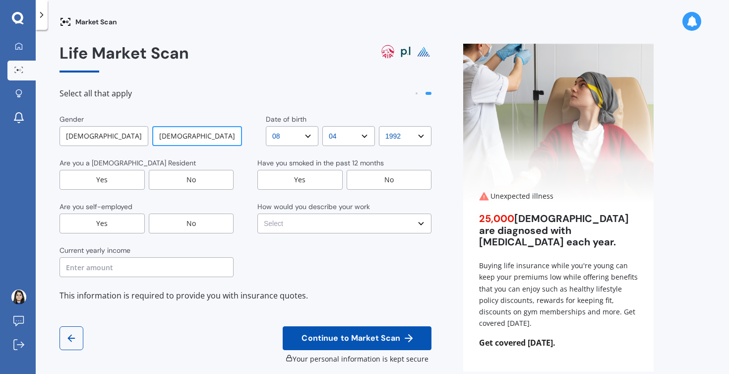
click at [171, 178] on div "No" at bounding box center [191, 180] width 85 height 20
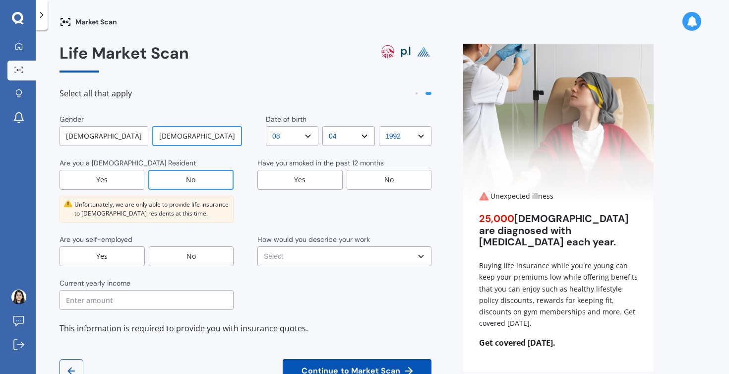
click at [195, 254] on div "No" at bounding box center [191, 256] width 85 height 20
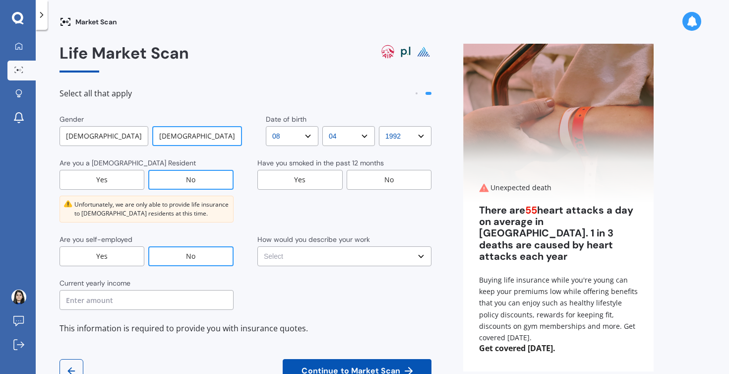
click at [127, 179] on div "Yes" at bounding box center [102, 180] width 85 height 20
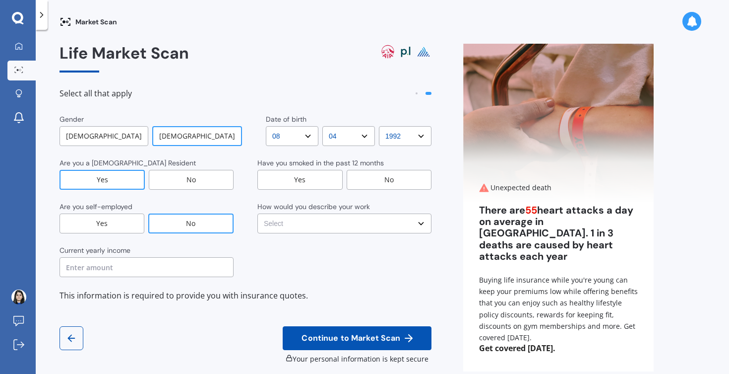
click at [122, 219] on div "Yes" at bounding box center [102, 223] width 85 height 20
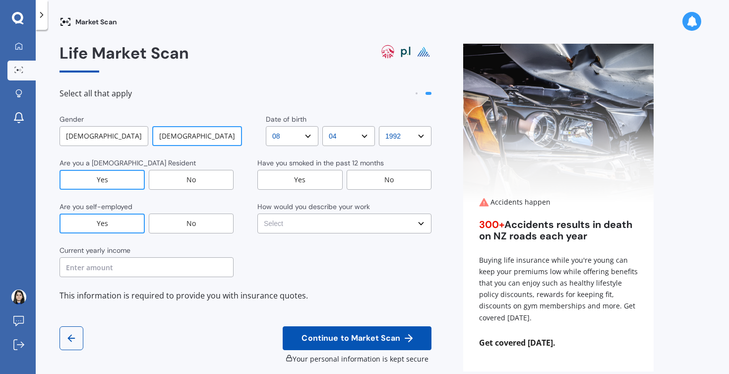
click at [157, 257] on input "text" at bounding box center [147, 267] width 174 height 20
type input "$60,000"
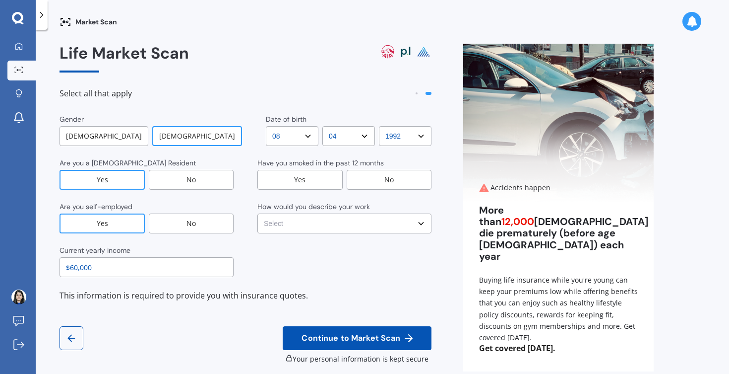
click at [359, 182] on div "No" at bounding box center [389, 180] width 85 height 20
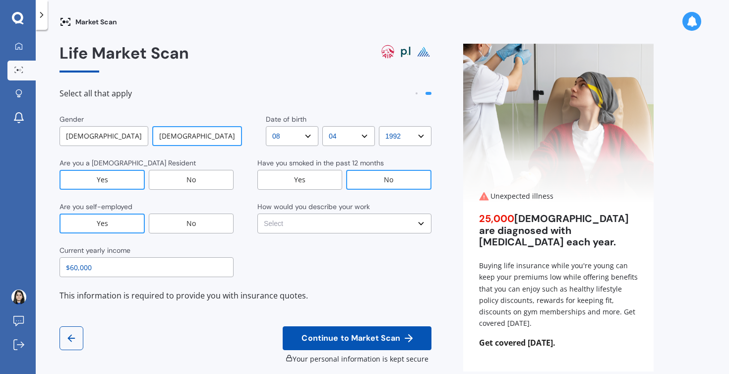
select select "Heavy or repetitive manual work e.g. painter, taxi/Uber, courier"
click at [320, 331] on button "Continue to Market Scan" at bounding box center [357, 338] width 149 height 24
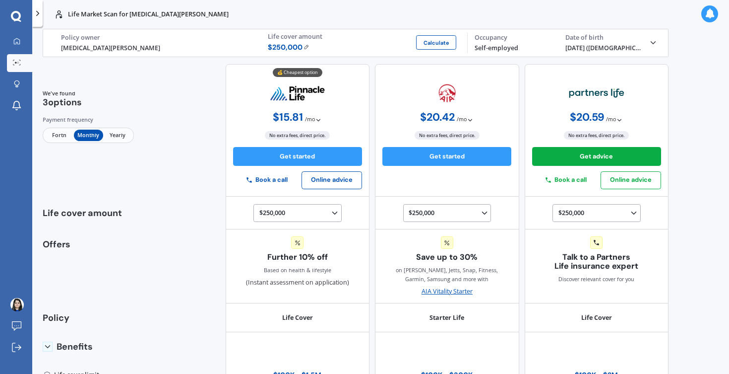
click at [273, 179] on button "Book a call" at bounding box center [267, 180] width 68 height 14
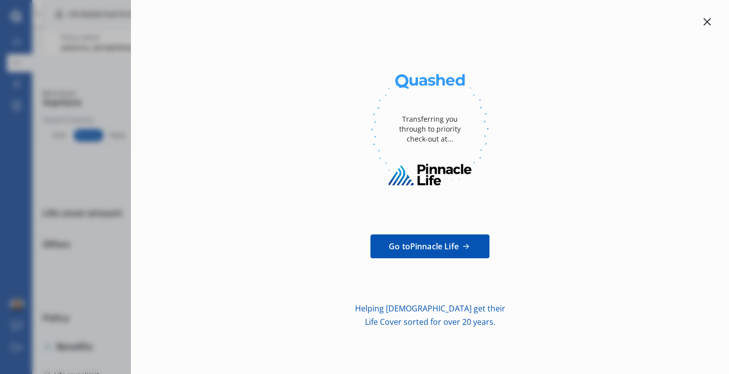
click at [441, 244] on span "Go to Pinnacle Life" at bounding box center [424, 246] width 70 height 12
click at [704, 24] on icon at bounding box center [708, 22] width 8 height 8
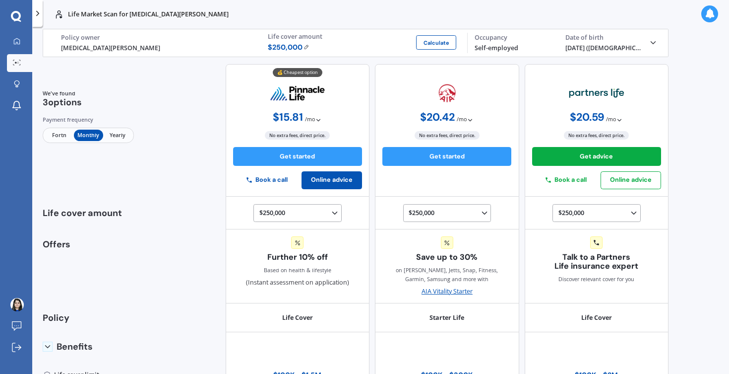
click at [317, 179] on button "Online advice" at bounding box center [332, 180] width 61 height 18
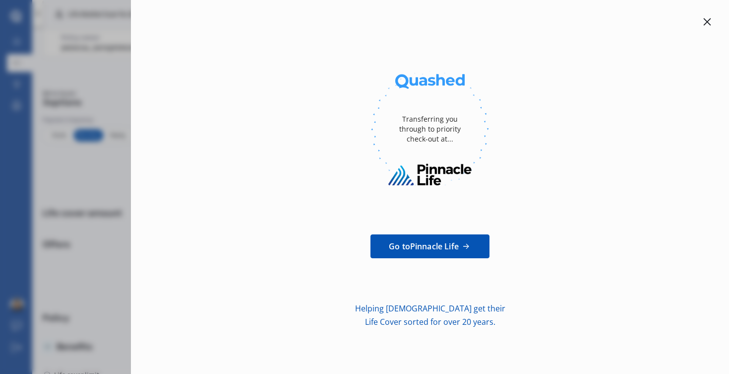
click at [420, 249] on span "Go to Pinnacle Life" at bounding box center [424, 246] width 70 height 12
click at [705, 20] on icon at bounding box center [707, 21] width 7 height 7
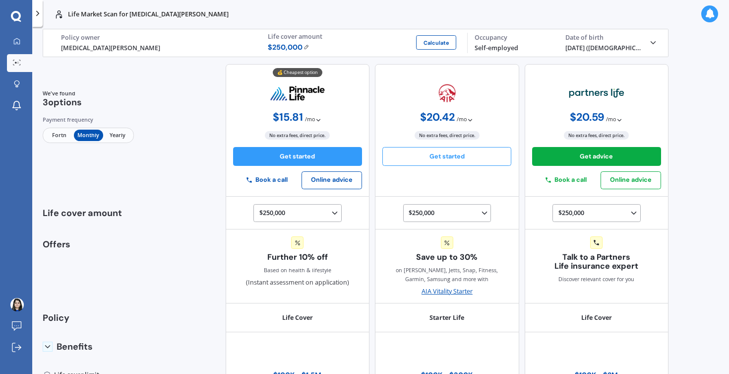
click at [454, 157] on button "Get started" at bounding box center [447, 156] width 129 height 19
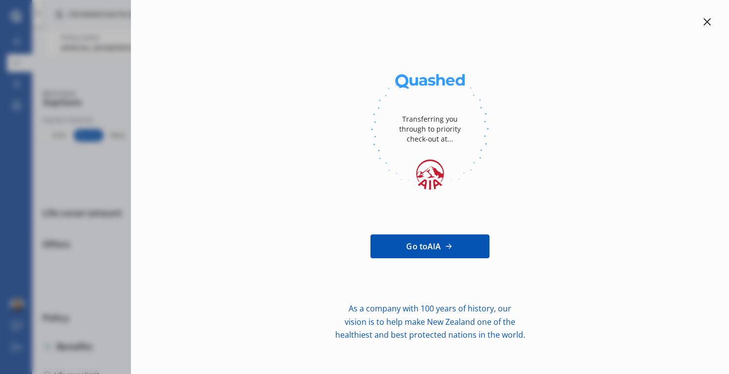
click at [428, 245] on span "Go to AIA" at bounding box center [423, 246] width 35 height 12
click at [706, 22] on icon at bounding box center [708, 22] width 8 height 8
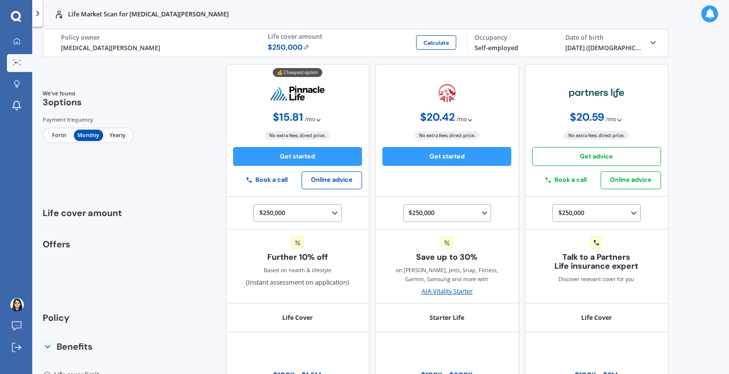
click at [597, 157] on button "Get advice" at bounding box center [596, 156] width 129 height 19
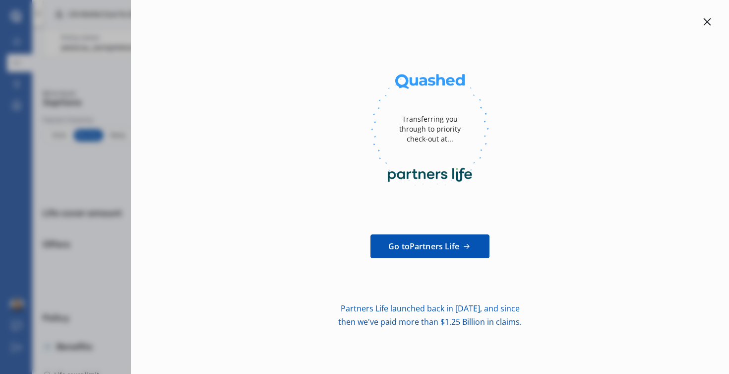
click at [455, 246] on span "Go to Partners Life" at bounding box center [423, 246] width 71 height 12
click at [704, 22] on icon at bounding box center [708, 22] width 8 height 8
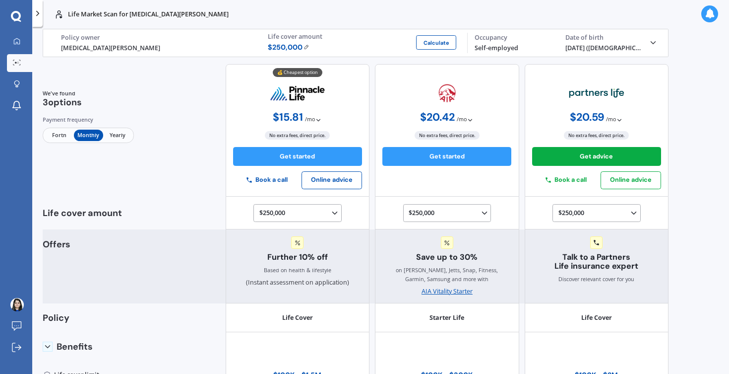
click at [582, 266] on span "Talk to a Partners Life insurance expert" at bounding box center [596, 262] width 129 height 19
click at [594, 243] on icon at bounding box center [596, 242] width 5 height 5
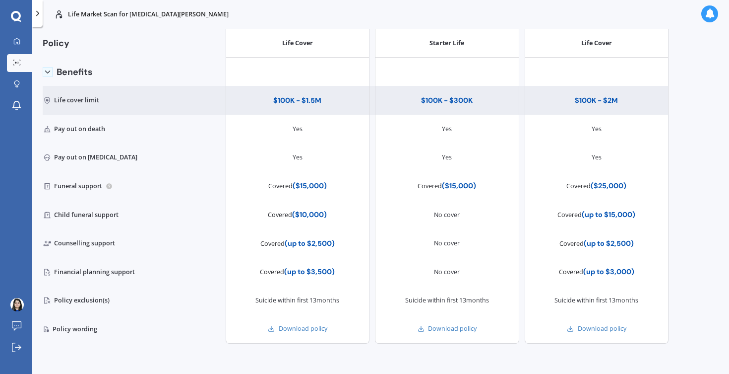
scroll to position [305, 0]
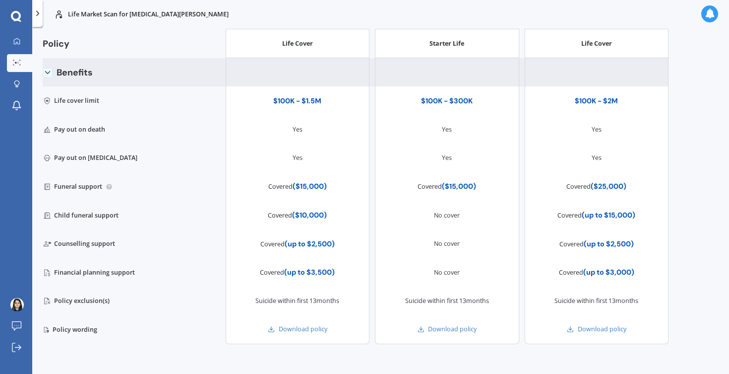
click at [48, 73] on icon at bounding box center [47, 72] width 9 height 9
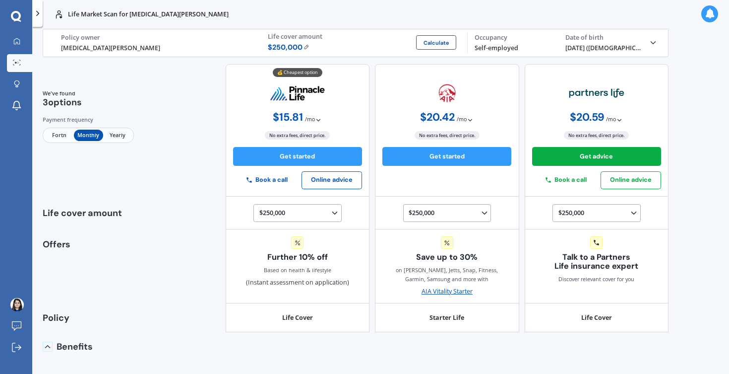
scroll to position [0, 0]
